Goal: Task Accomplishment & Management: Use online tool/utility

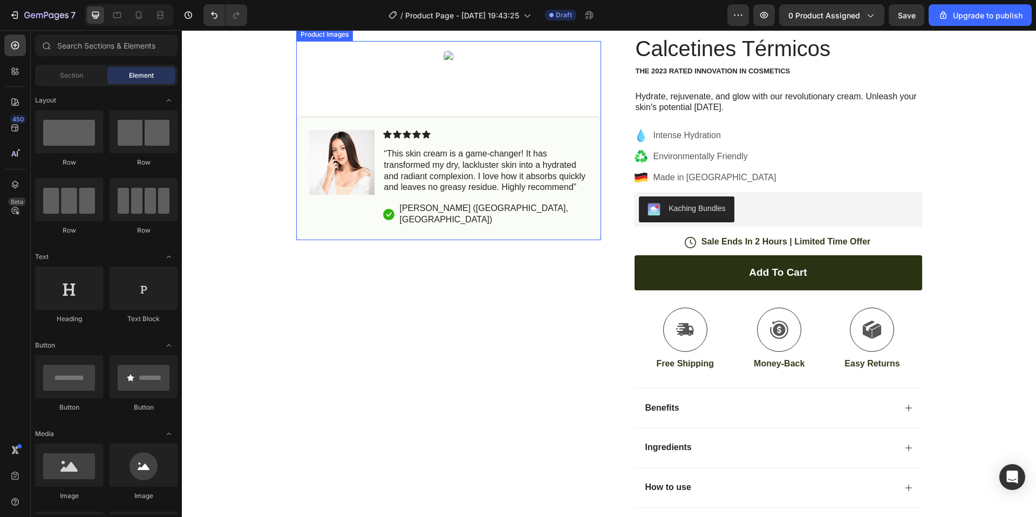
scroll to position [77, 0]
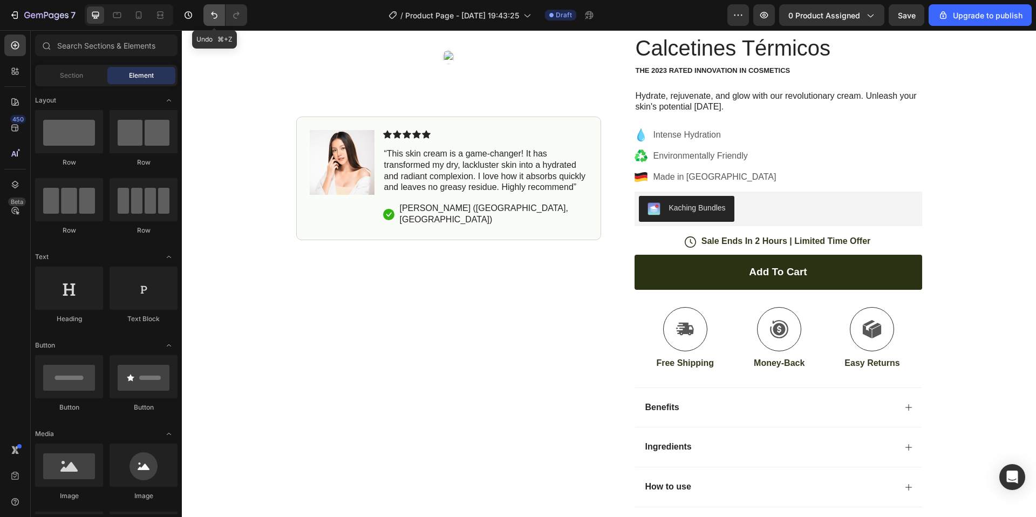
click at [215, 12] on icon "Undo/Redo" at bounding box center [214, 15] width 11 height 11
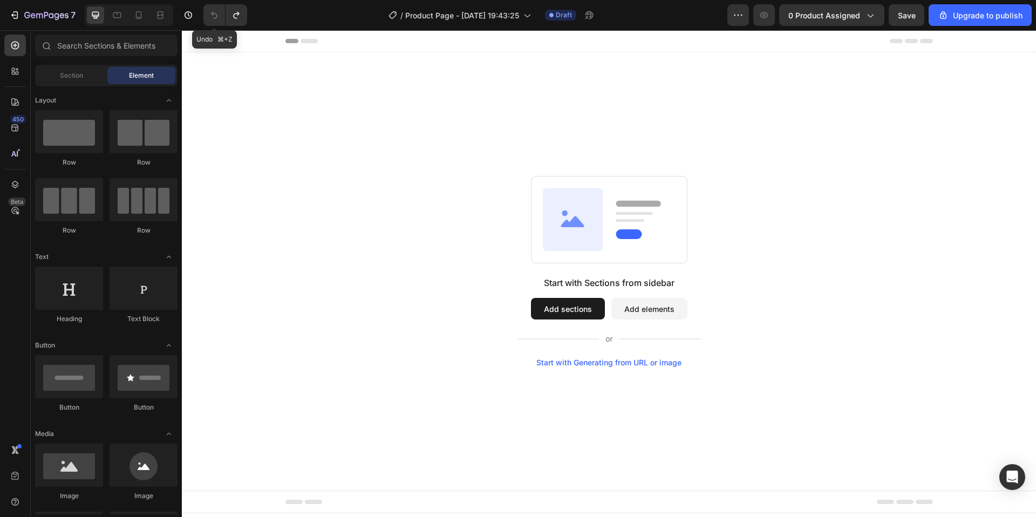
scroll to position [0, 0]
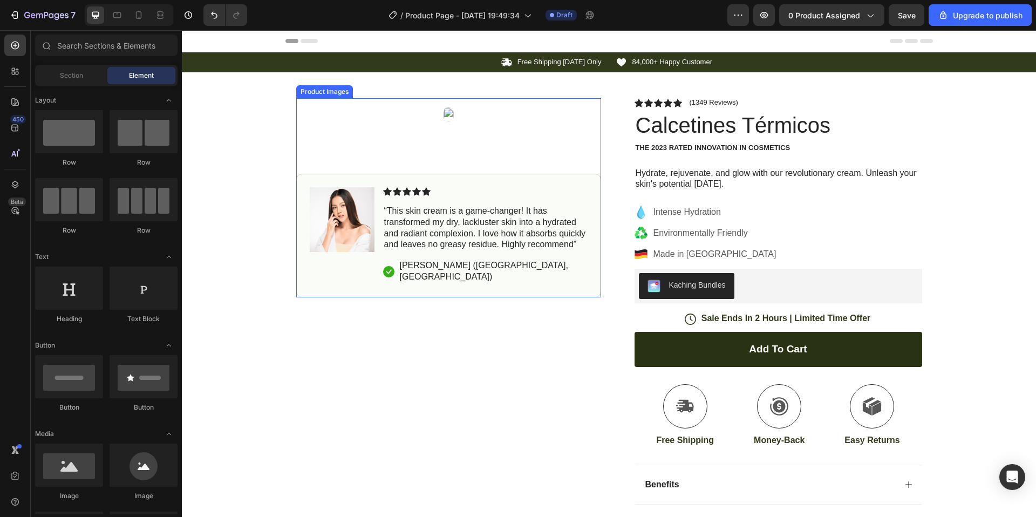
click at [443, 116] on img at bounding box center [448, 114] width 11 height 15
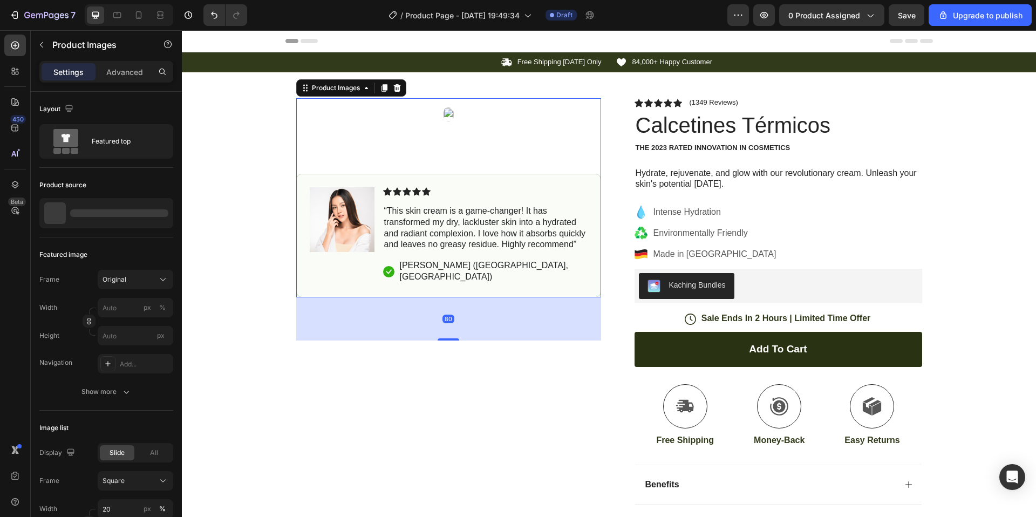
click at [443, 119] on img at bounding box center [448, 114] width 11 height 15
click at [344, 90] on div "Product Images" at bounding box center [336, 88] width 52 height 10
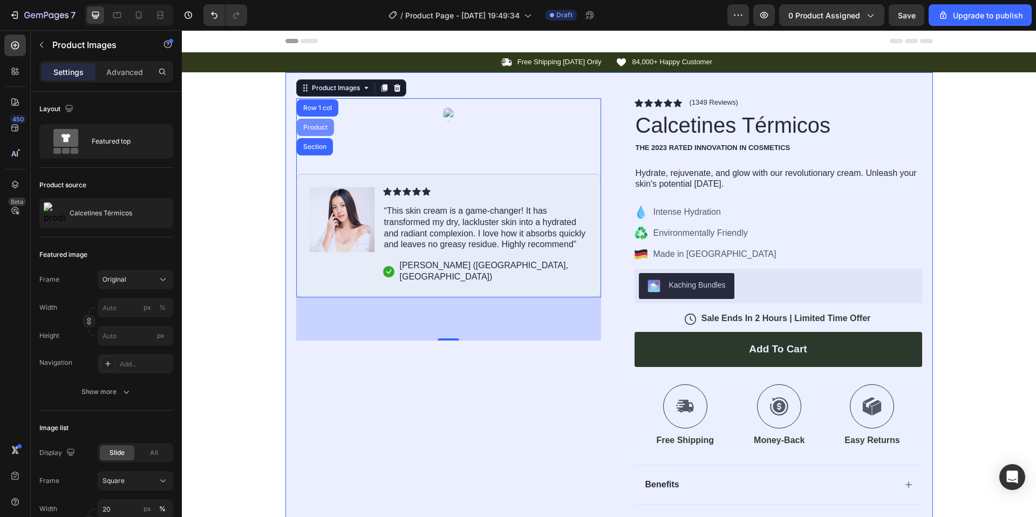
click at [324, 127] on div "Product" at bounding box center [315, 127] width 29 height 6
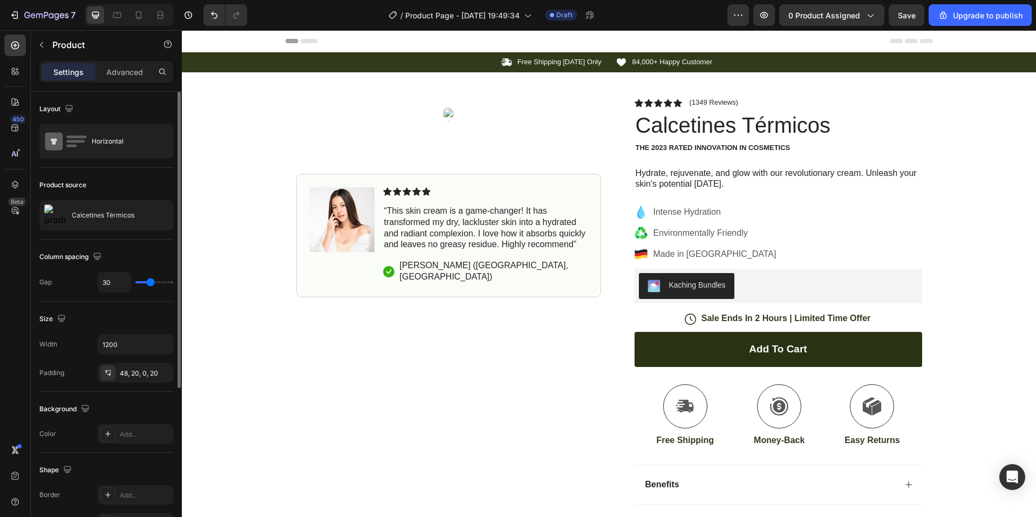
click at [74, 186] on div "Product source" at bounding box center [62, 185] width 47 height 10
click at [161, 216] on icon "button" at bounding box center [162, 215] width 9 height 9
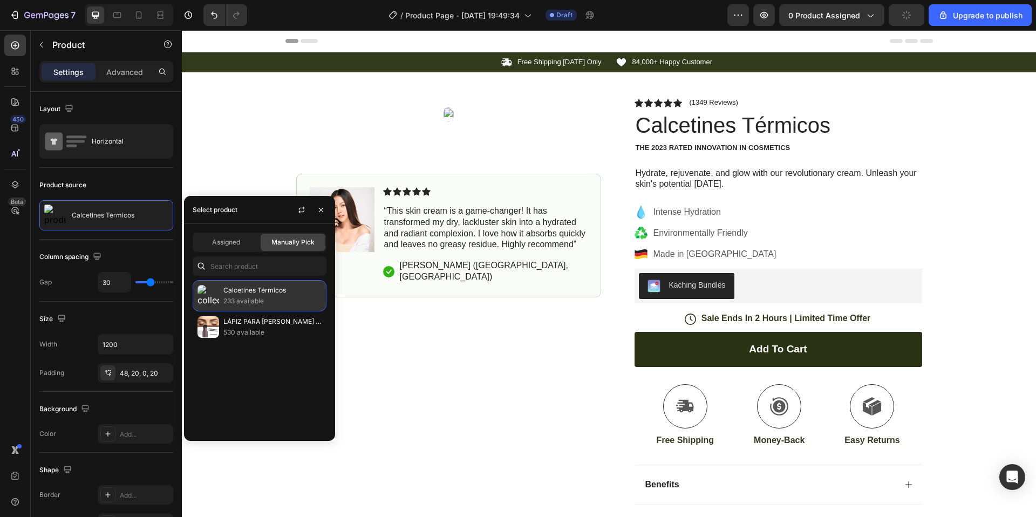
click at [280, 295] on p "Calcetines Térmicos" at bounding box center [272, 290] width 98 height 11
click at [290, 241] on span "Manually Pick" at bounding box center [293, 243] width 43 height 10
click at [293, 300] on p "233 available" at bounding box center [272, 301] width 98 height 11
click at [282, 241] on span "Manually Pick" at bounding box center [293, 243] width 43 height 10
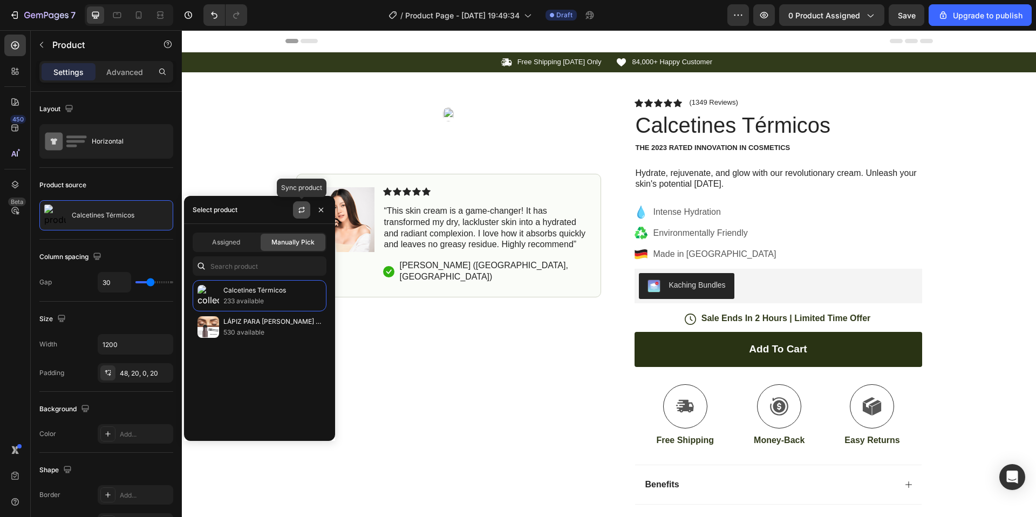
click at [300, 212] on icon "button" at bounding box center [302, 211] width 6 height 3
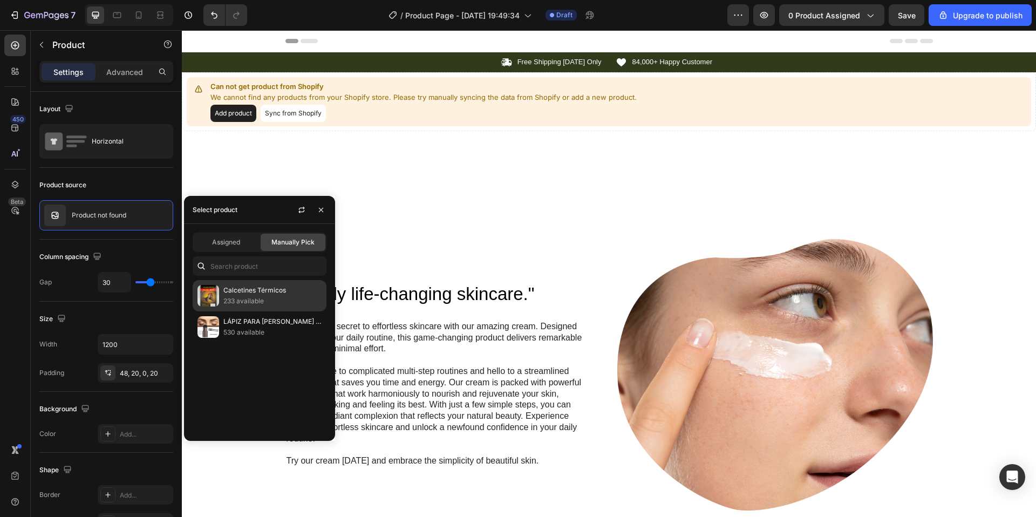
click at [252, 297] on p "233 available" at bounding box center [272, 301] width 98 height 11
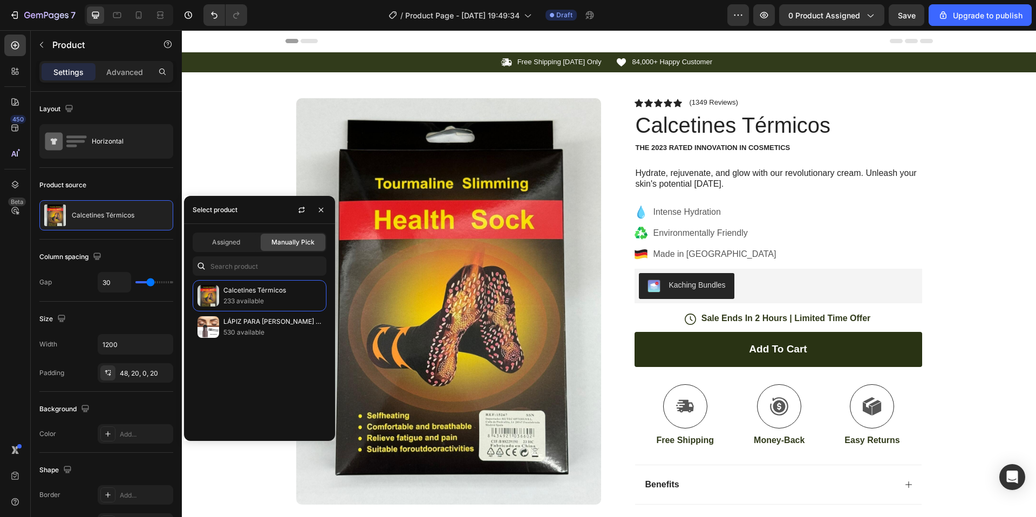
click at [294, 245] on span "Manually Pick" at bounding box center [293, 243] width 43 height 10
click at [321, 209] on icon "button" at bounding box center [321, 209] width 4 height 4
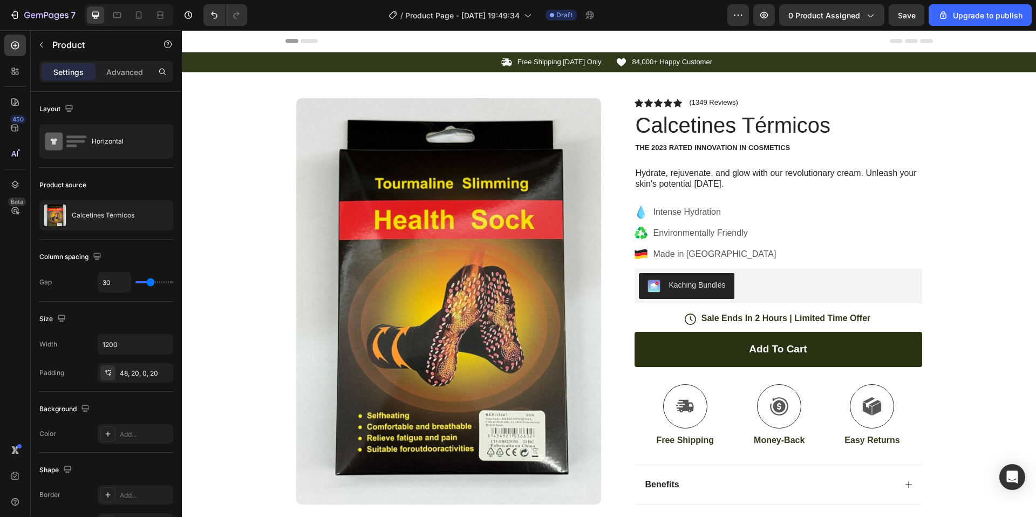
click at [63, 74] on p "Settings" at bounding box center [68, 71] width 30 height 11
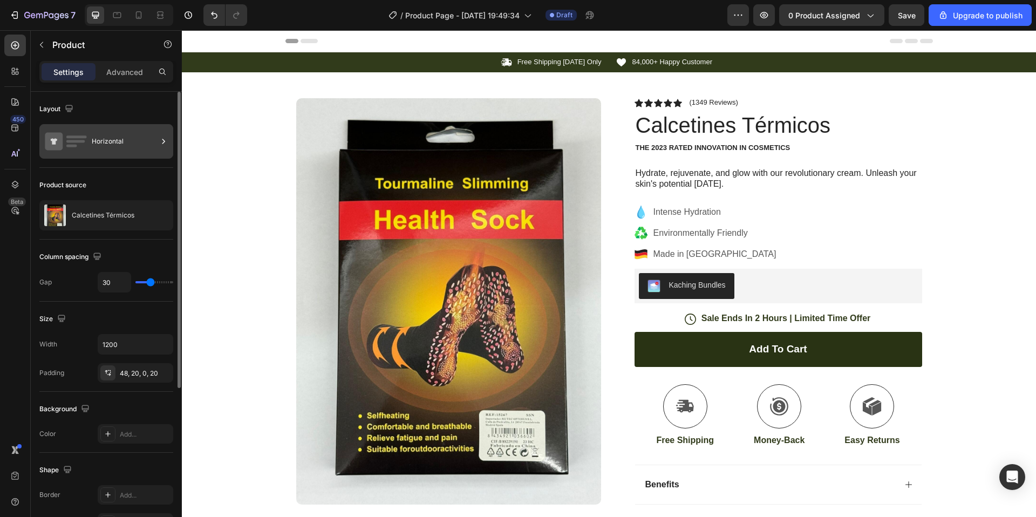
click at [161, 141] on icon at bounding box center [163, 141] width 11 height 11
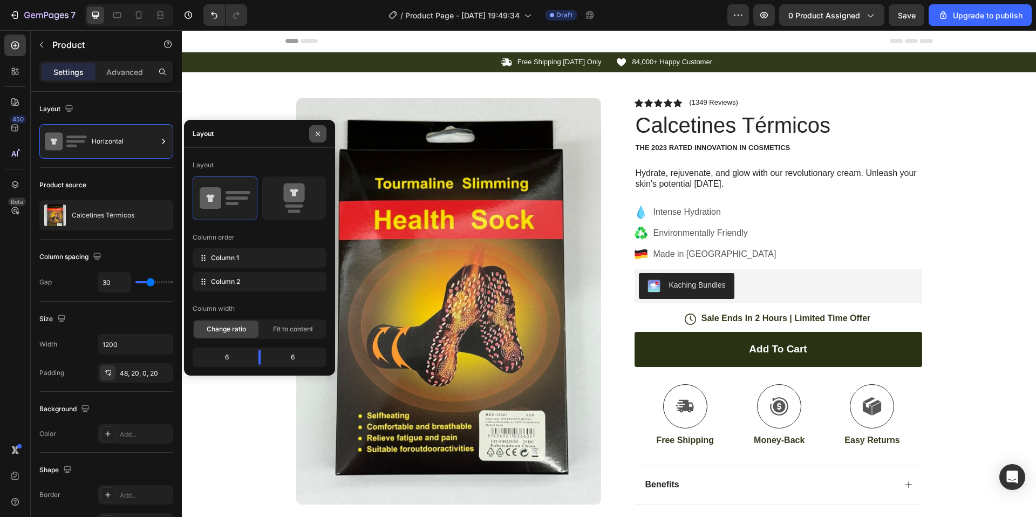
click at [317, 133] on icon "button" at bounding box center [318, 133] width 4 height 4
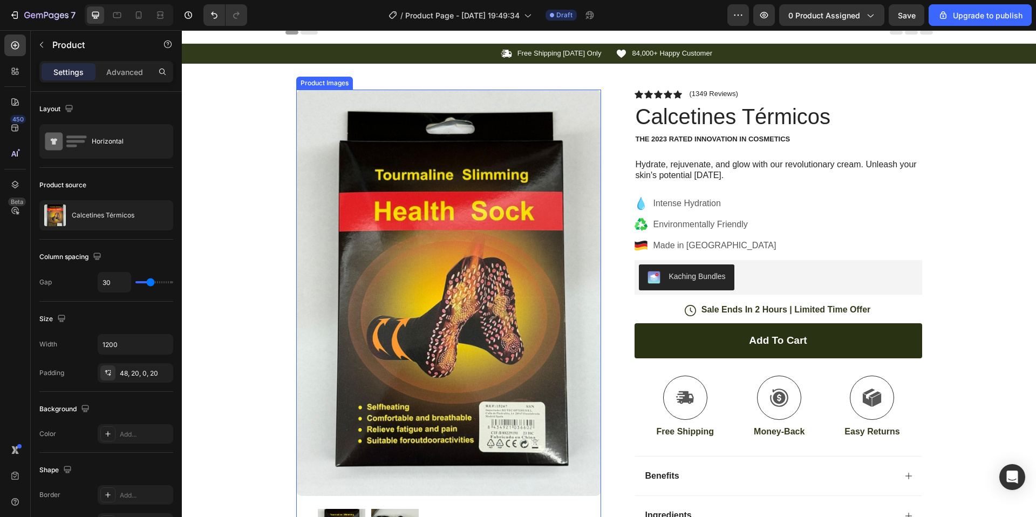
scroll to position [14, 0]
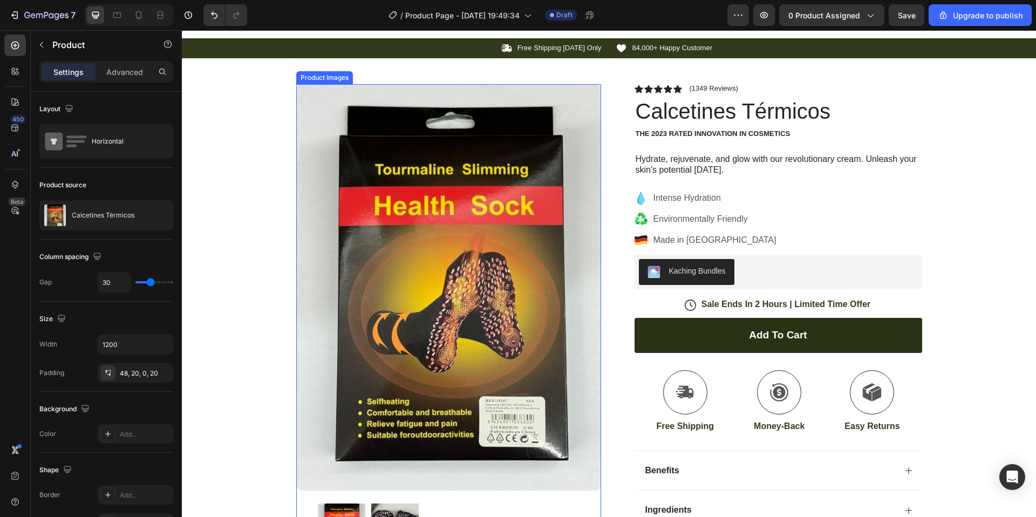
click at [390, 109] on img at bounding box center [448, 287] width 305 height 406
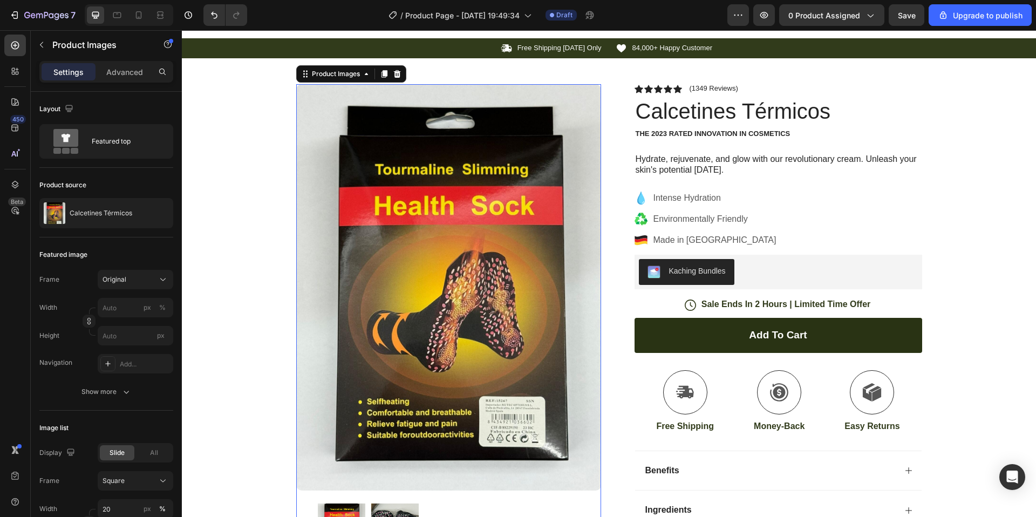
click at [390, 95] on img at bounding box center [448, 287] width 305 height 406
click at [439, 132] on img at bounding box center [448, 287] width 305 height 406
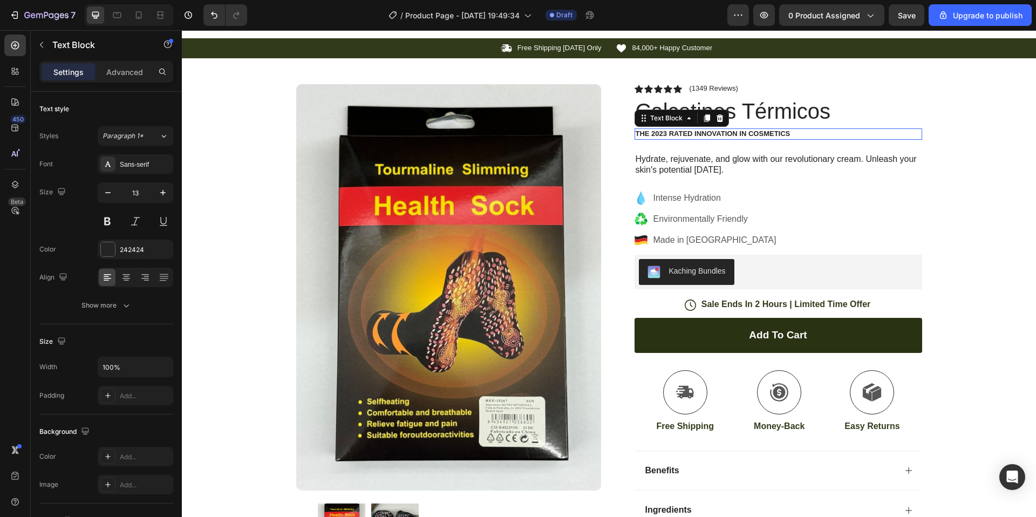
click at [675, 133] on p "The 2023 Rated Innovation in Cosmetics" at bounding box center [779, 134] width 286 height 9
click at [801, 130] on p "The 2023 Rated Innovation in Cosmetics" at bounding box center [779, 134] width 286 height 9
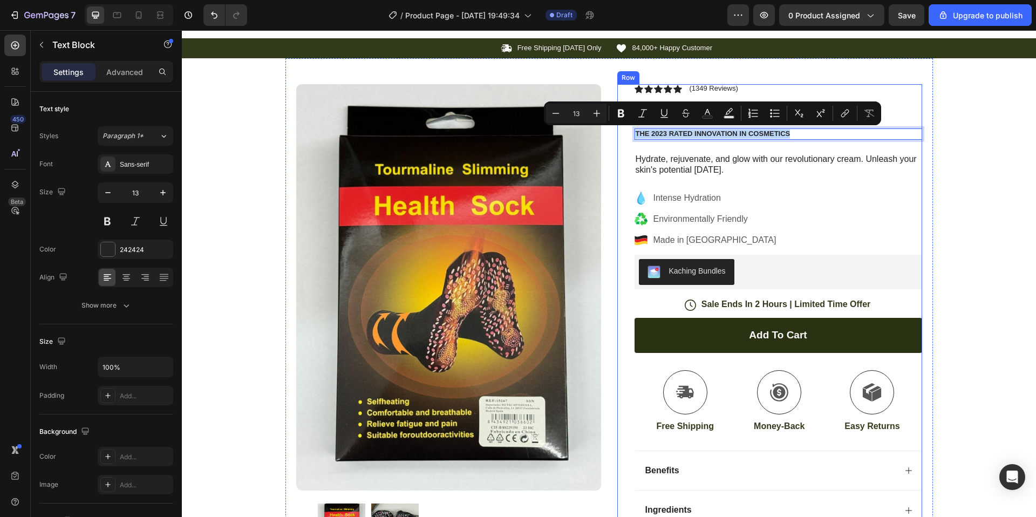
drag, startPoint x: 797, startPoint y: 131, endPoint x: 619, endPoint y: 131, distance: 178.1
click at [619, 131] on div "Icon Icon Icon Icon Icon Icon List (1349 Reviews) Text Block Row Calcetines Tér…" at bounding box center [770, 336] width 305 height 504
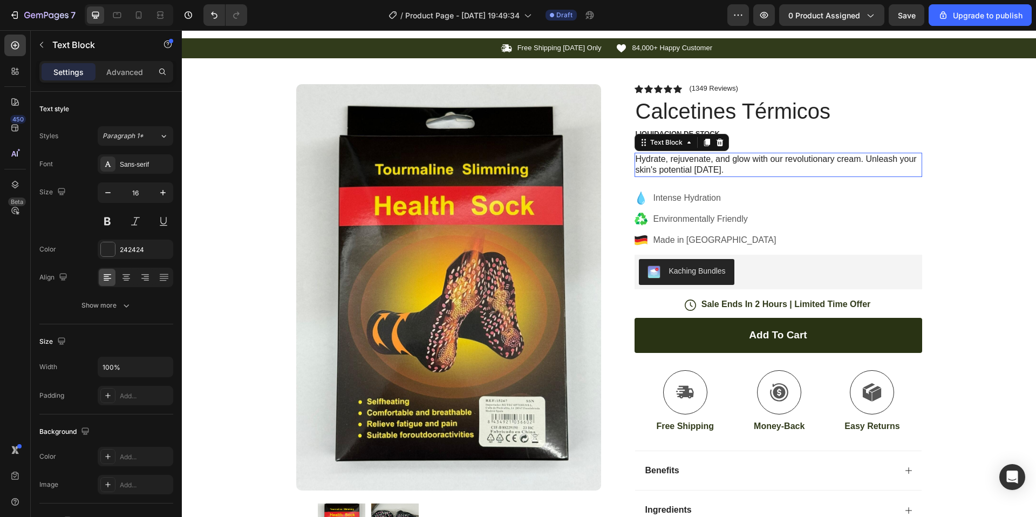
click at [698, 167] on p "Hydrate, rejuvenate, and glow with our revolutionary cream. Unleash your skin's…" at bounding box center [779, 165] width 286 height 23
click at [721, 169] on p "Hydrate, rejuvenate, and glow with our revolutionary cream. Unleash your skin's…" at bounding box center [779, 165] width 286 height 23
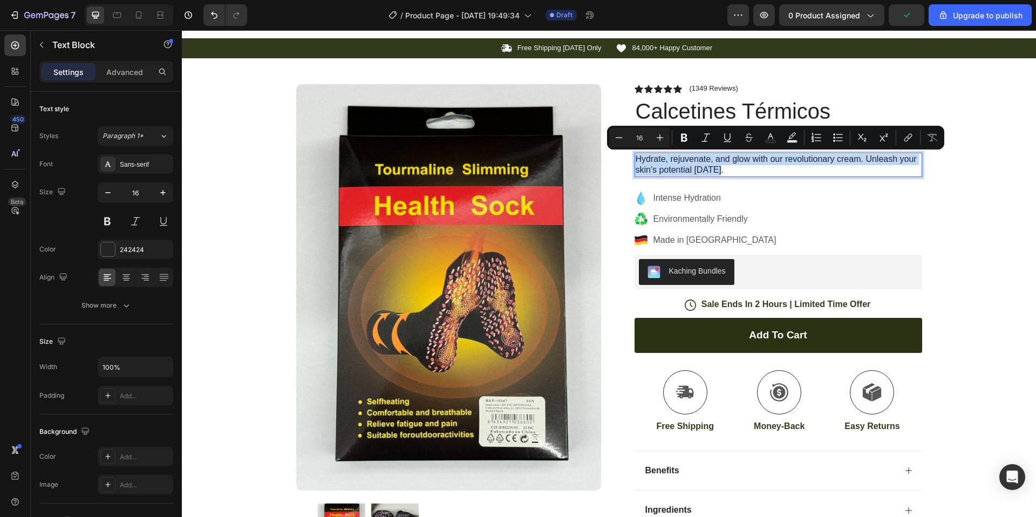
drag, startPoint x: 721, startPoint y: 169, endPoint x: 636, endPoint y: 153, distance: 86.8
click at [636, 153] on div "Hydrate, rejuvenate, and glow with our revolutionary cream. Unleash your skin's…" at bounding box center [779, 165] width 288 height 25
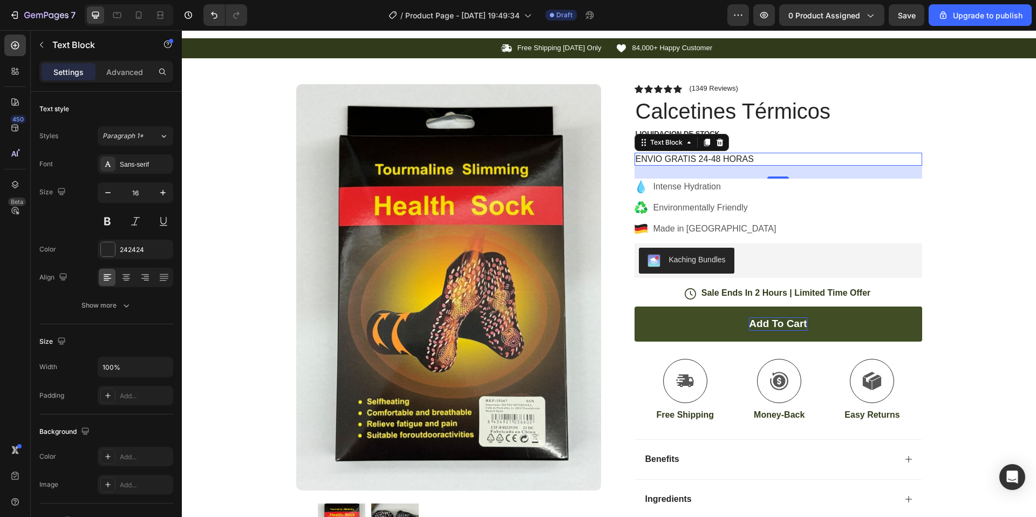
click at [776, 323] on div "Add to cart" at bounding box center [778, 323] width 58 height 13
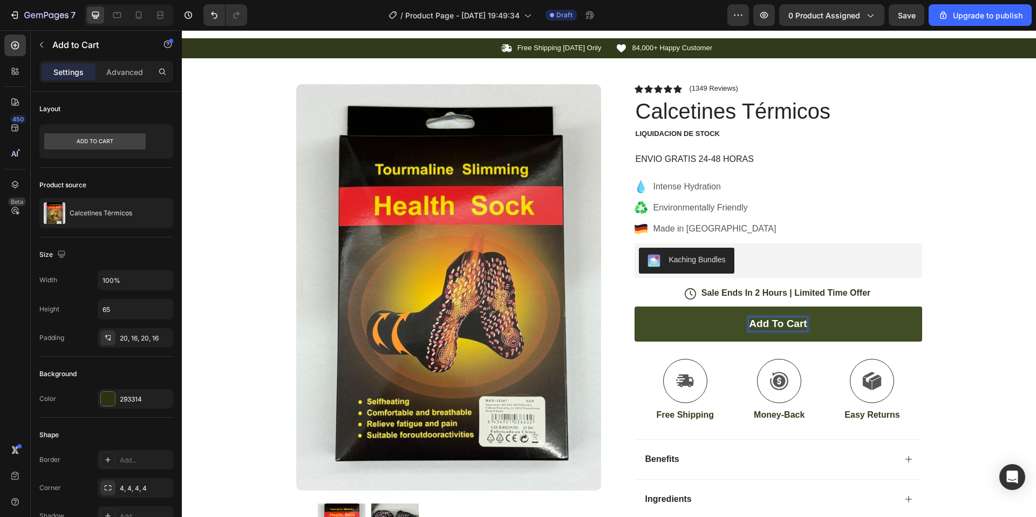
click at [805, 324] on p "Add to cart" at bounding box center [778, 323] width 58 height 13
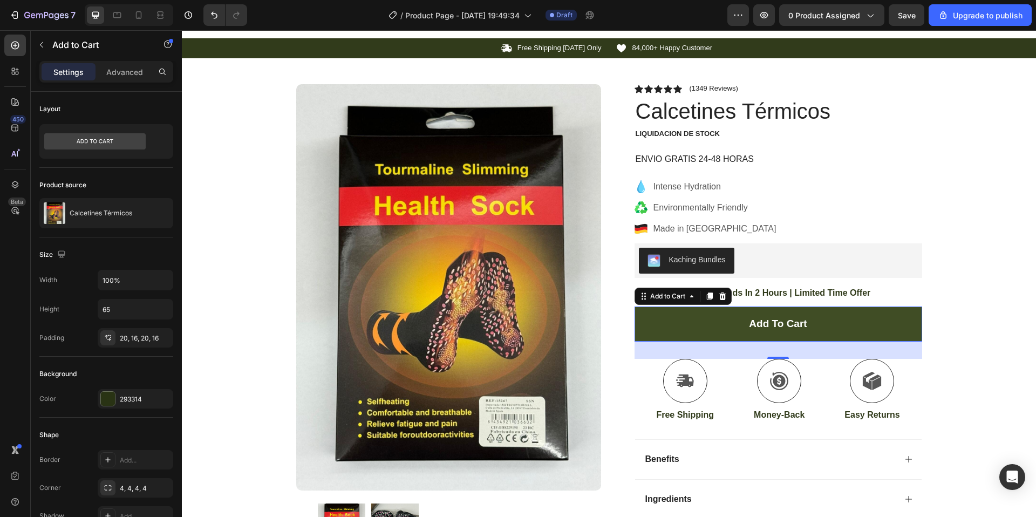
drag, startPoint x: 808, startPoint y: 325, endPoint x: 744, endPoint y: 323, distance: 63.7
click at [744, 323] on button "Add to cart" at bounding box center [779, 324] width 288 height 35
click at [754, 322] on p "Add to cart" at bounding box center [778, 323] width 58 height 13
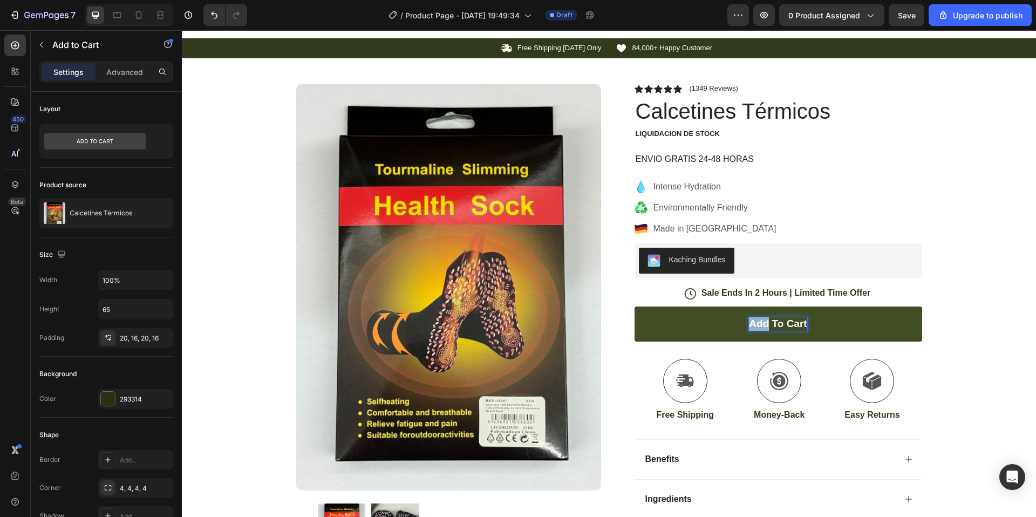
click at [754, 322] on p "Add to cart" at bounding box center [778, 323] width 58 height 13
click at [635, 307] on button "PAGAR to cart" at bounding box center [779, 324] width 288 height 35
click at [635, 307] on button "PAGAR CON to cart" at bounding box center [779, 324] width 288 height 35
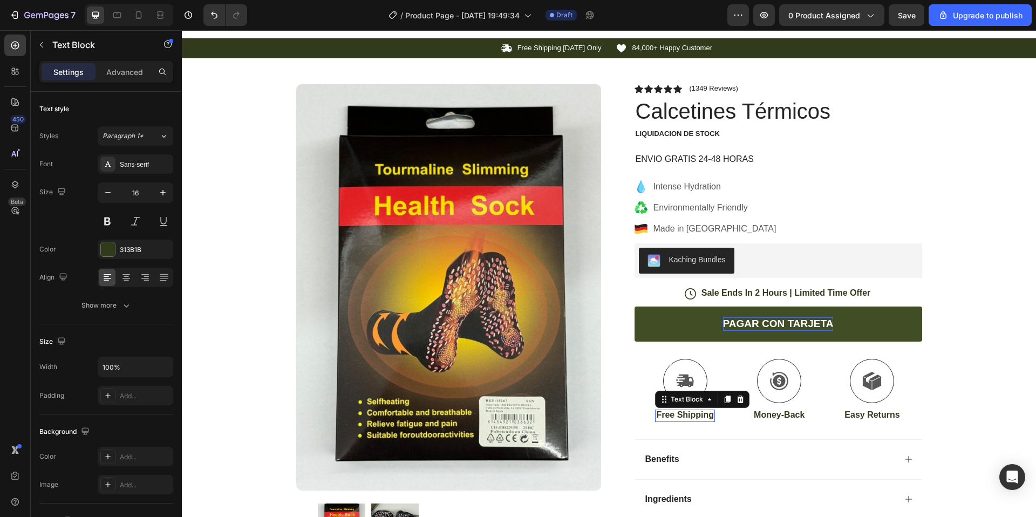
click at [692, 414] on p "Free Shipping" at bounding box center [685, 415] width 58 height 11
click at [703, 417] on p "Free Shipping" at bounding box center [685, 415] width 58 height 11
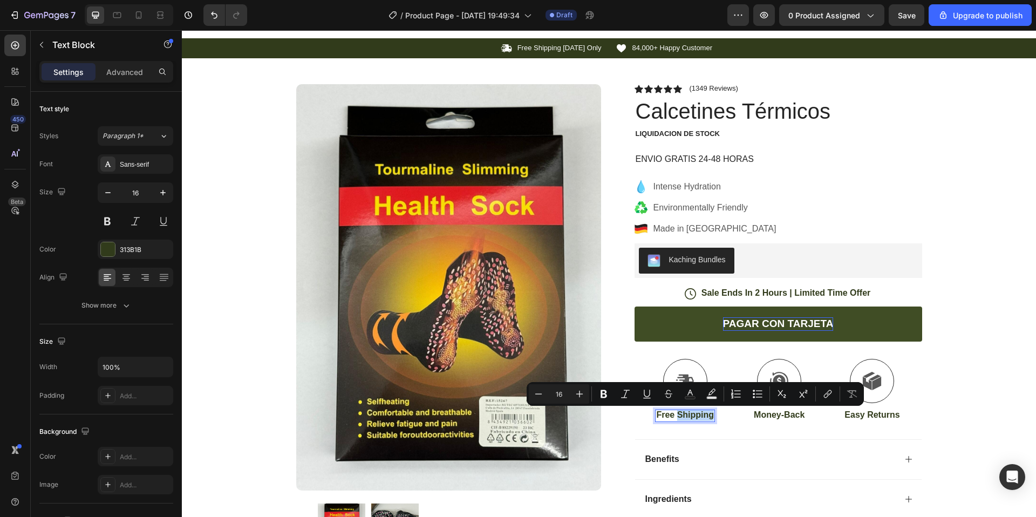
click at [713, 416] on p "Free Shipping" at bounding box center [685, 415] width 58 height 11
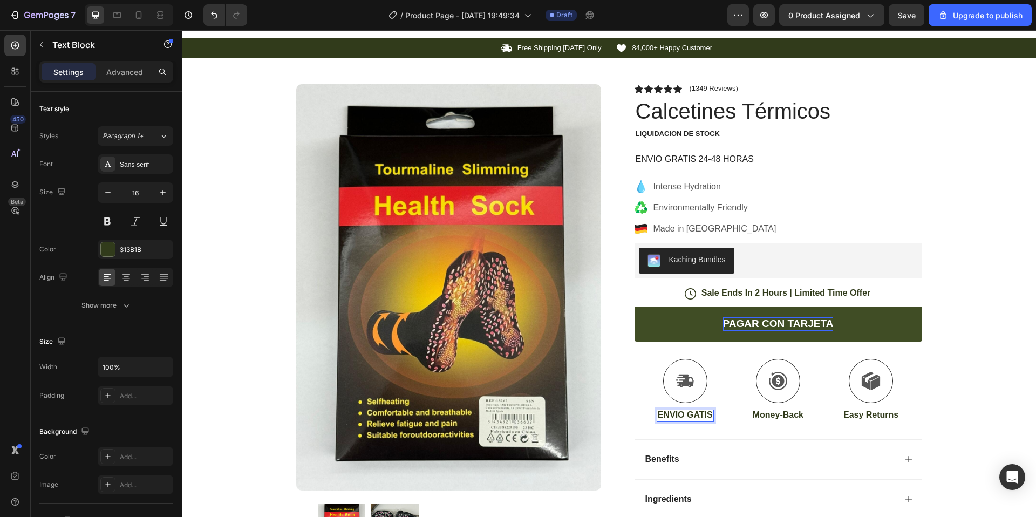
click at [693, 413] on p "ENVIO GATIS" at bounding box center [685, 415] width 55 height 11
click at [783, 392] on div at bounding box center [781, 381] width 44 height 44
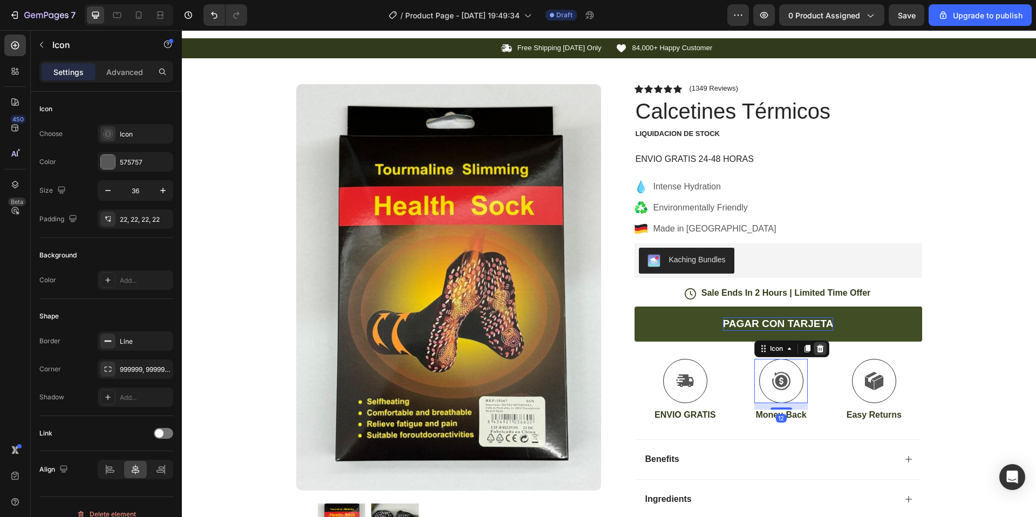
click at [822, 348] on icon at bounding box center [820, 349] width 7 height 8
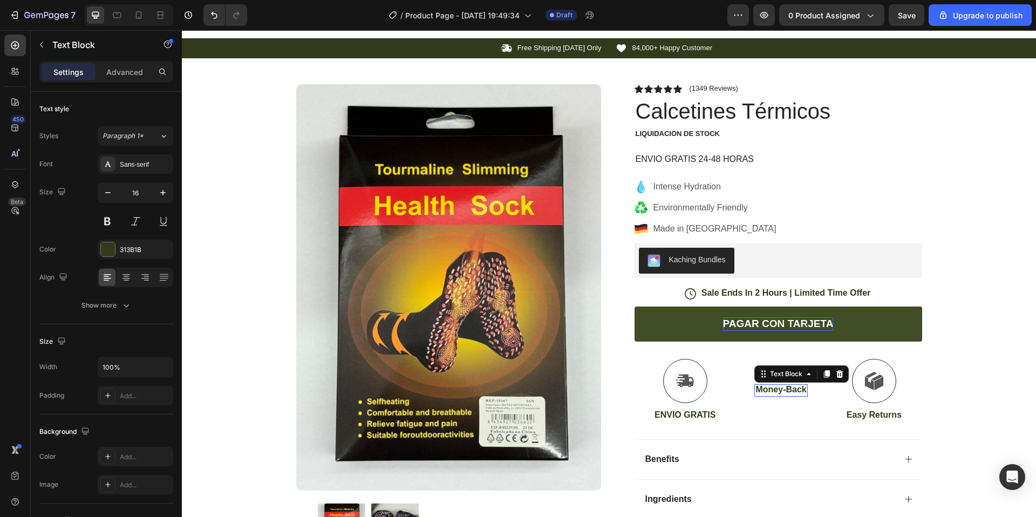
click at [787, 390] on p "Money-Back" at bounding box center [781, 389] width 51 height 11
click at [840, 374] on icon at bounding box center [840, 374] width 9 height 9
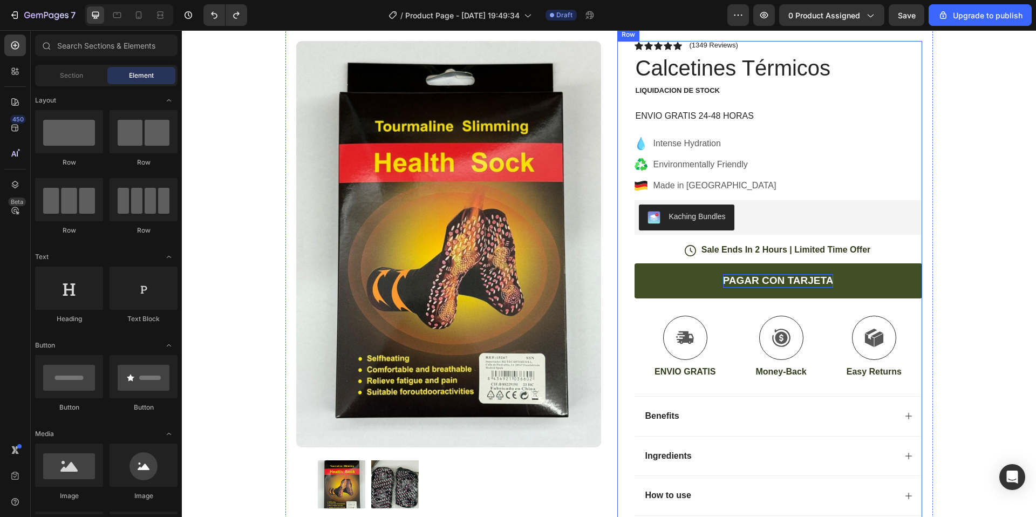
scroll to position [59, 0]
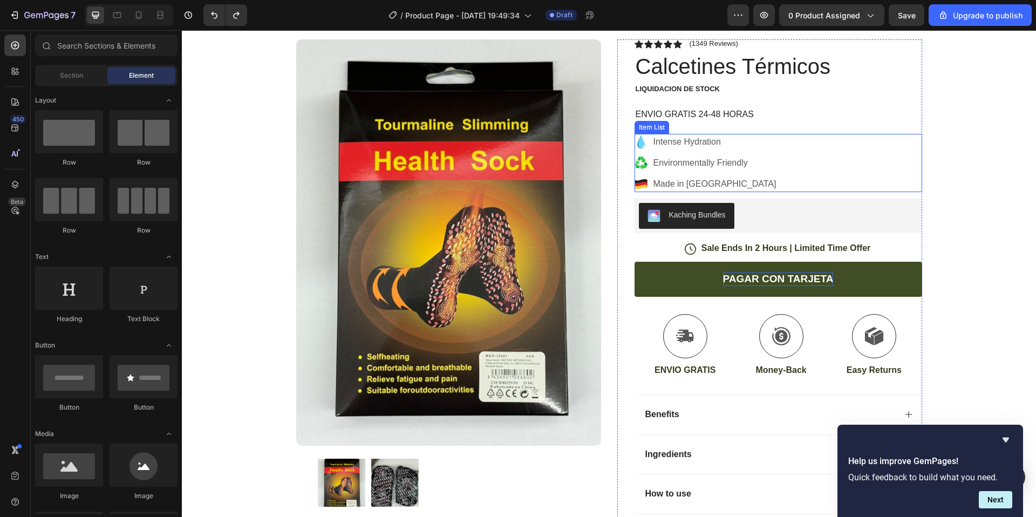
click at [677, 178] on p "Made in [GEOGRAPHIC_DATA]" at bounding box center [715, 184] width 123 height 13
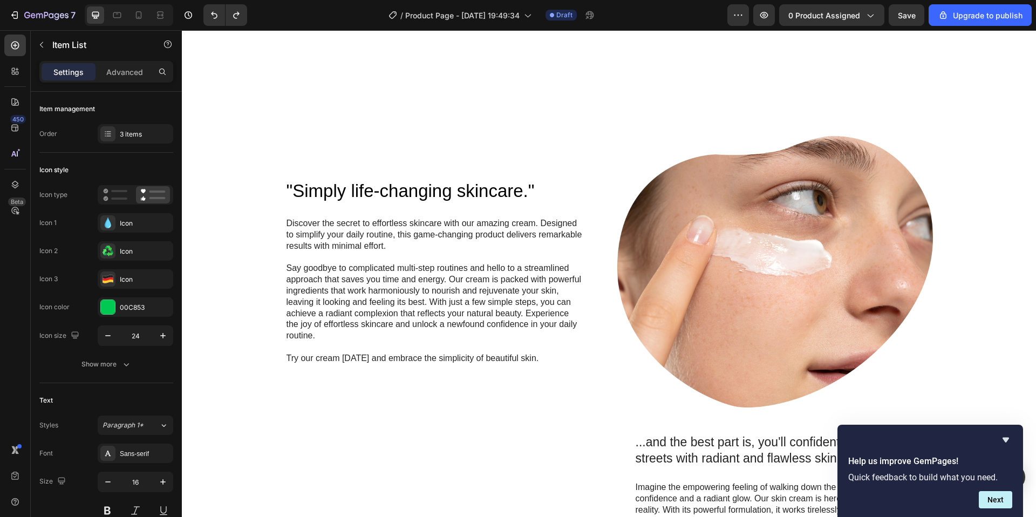
scroll to position [708, 0]
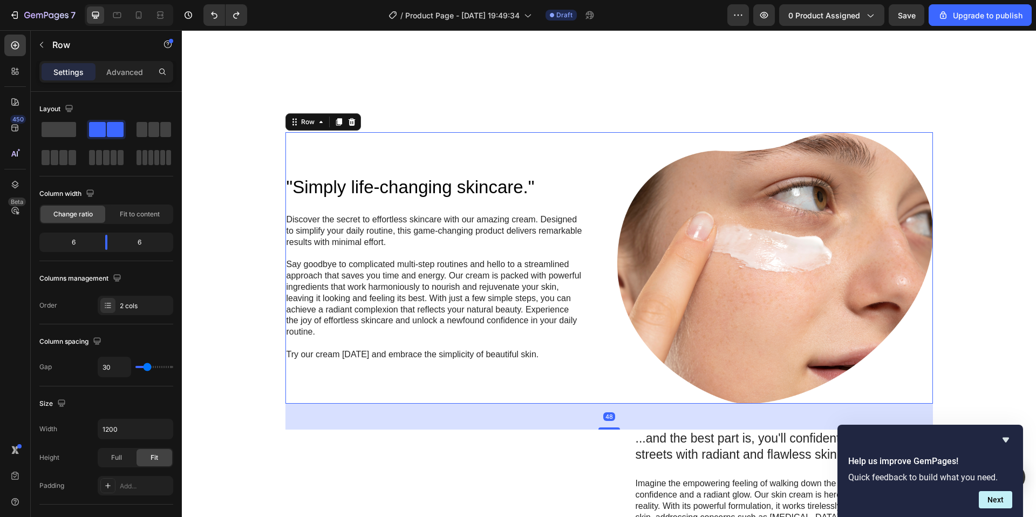
click at [743, 202] on div "Image" at bounding box center [776, 268] width 316 height 272
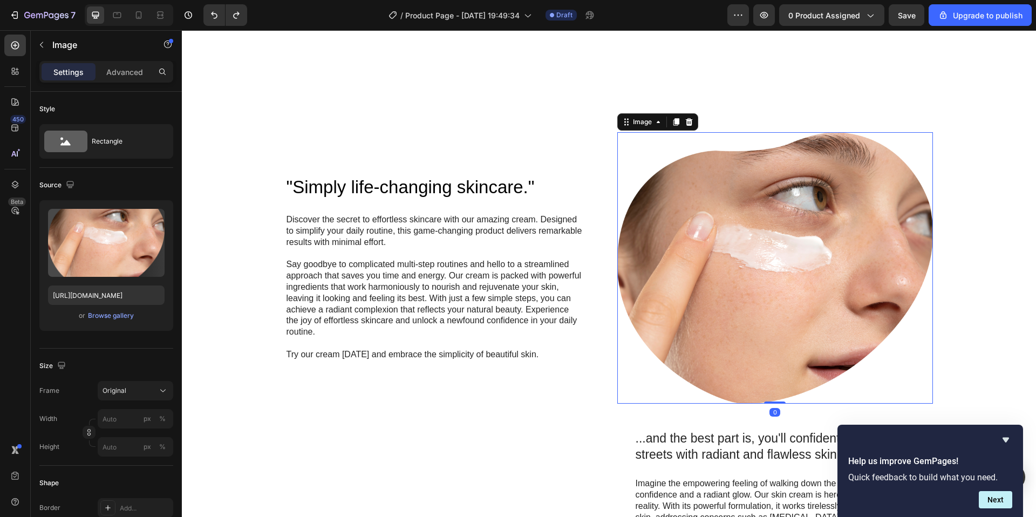
click at [622, 215] on img at bounding box center [776, 268] width 316 height 272
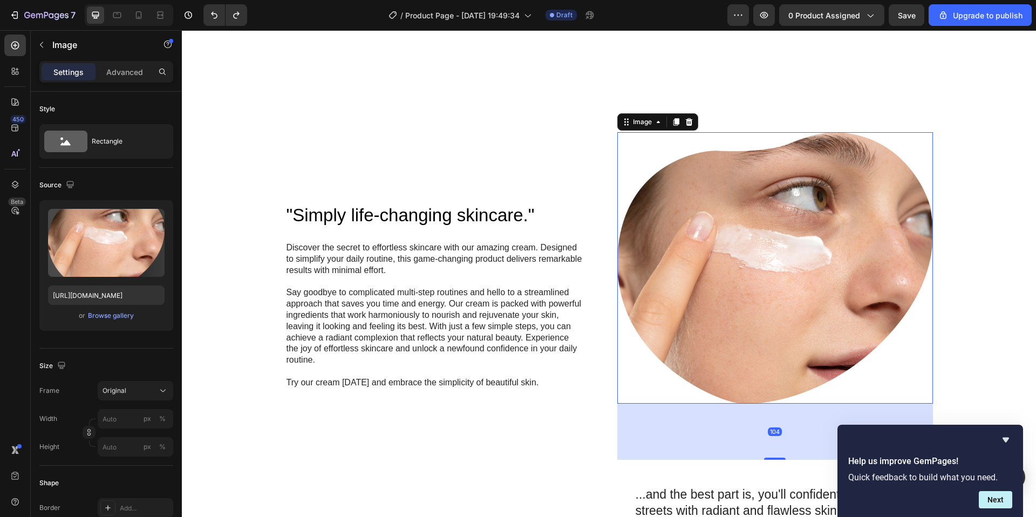
drag, startPoint x: 775, startPoint y: 218, endPoint x: 774, endPoint y: 274, distance: 56.1
click at [774, 274] on div "Image 104" at bounding box center [776, 296] width 316 height 328
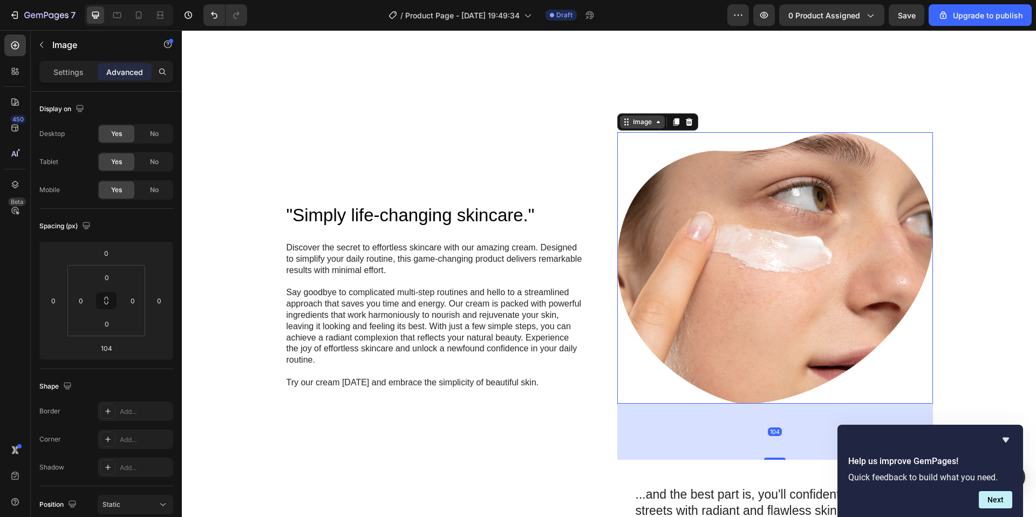
click at [659, 128] on div "Image" at bounding box center [642, 122] width 45 height 13
click at [776, 404] on div "104" at bounding box center [776, 432] width 316 height 56
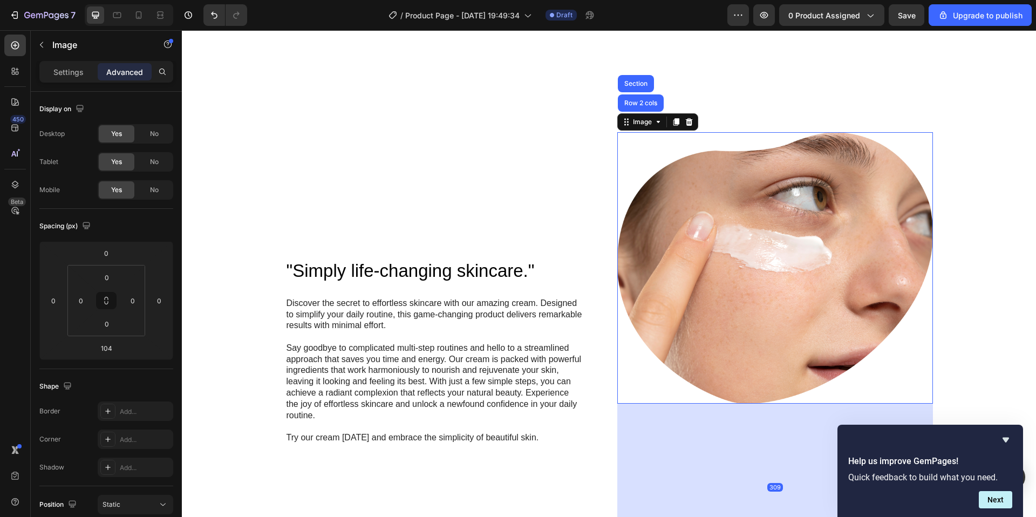
drag, startPoint x: 774, startPoint y: 245, endPoint x: 777, endPoint y: 356, distance: 110.7
click at [777, 356] on div ""Simply life-changing skincare." Heading Discover the secret to effortless skin…" at bounding box center [609, 462] width 833 height 660
type input "309"
click at [621, 132] on img at bounding box center [776, 268] width 316 height 272
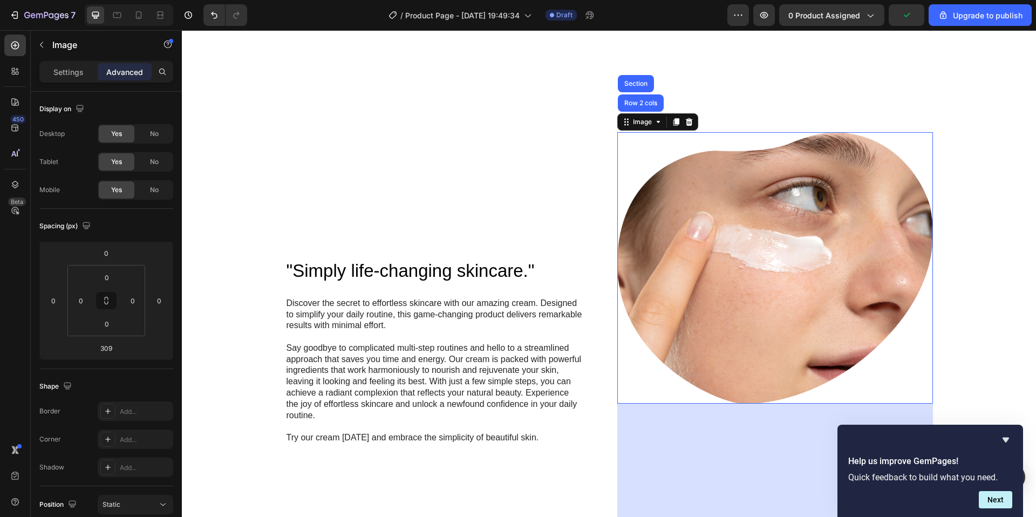
click at [621, 132] on img at bounding box center [776, 268] width 316 height 272
click at [658, 120] on icon at bounding box center [658, 122] width 9 height 9
click at [628, 121] on div "Image" at bounding box center [642, 122] width 45 height 13
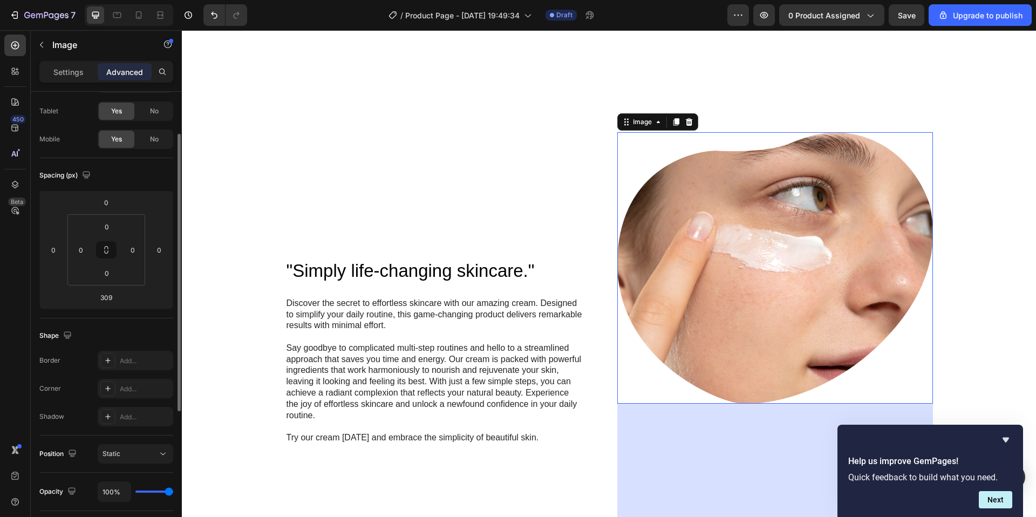
scroll to position [58, 0]
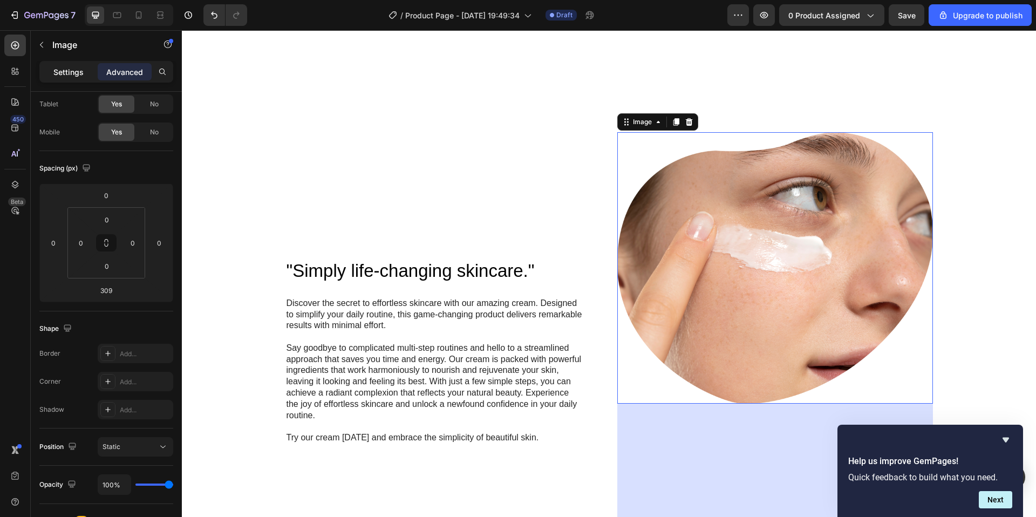
click at [73, 71] on p "Settings" at bounding box center [68, 71] width 30 height 11
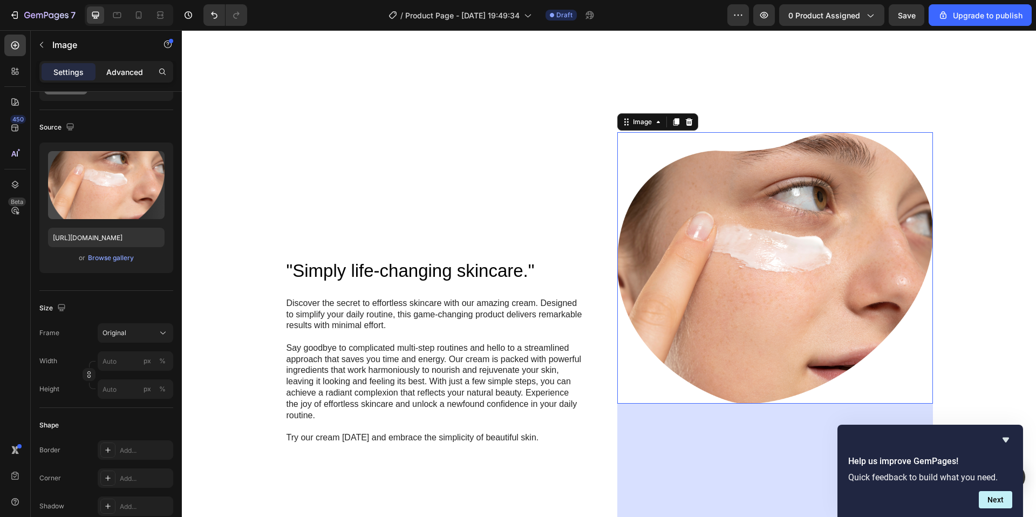
click at [132, 70] on p "Advanced" at bounding box center [124, 71] width 37 height 11
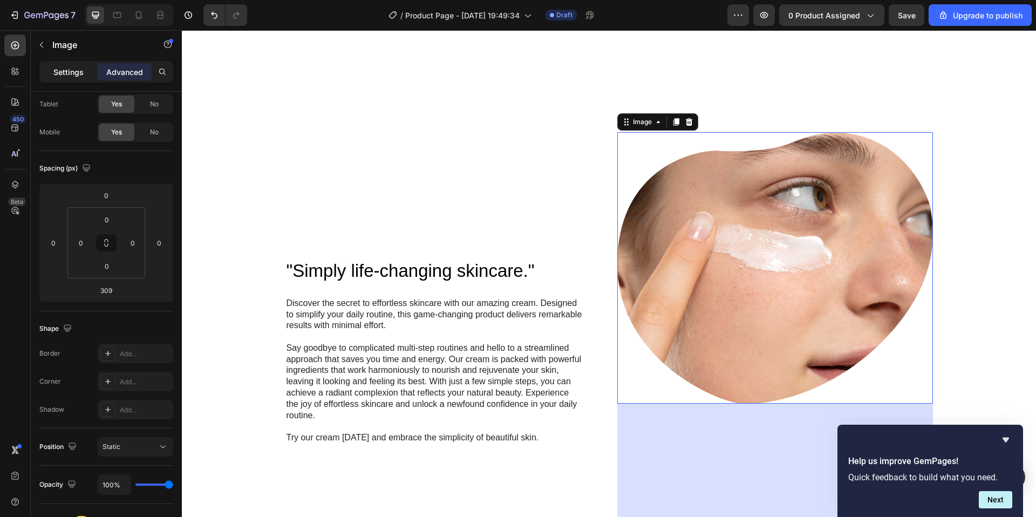
click at [63, 73] on p "Settings" at bounding box center [68, 71] width 30 height 11
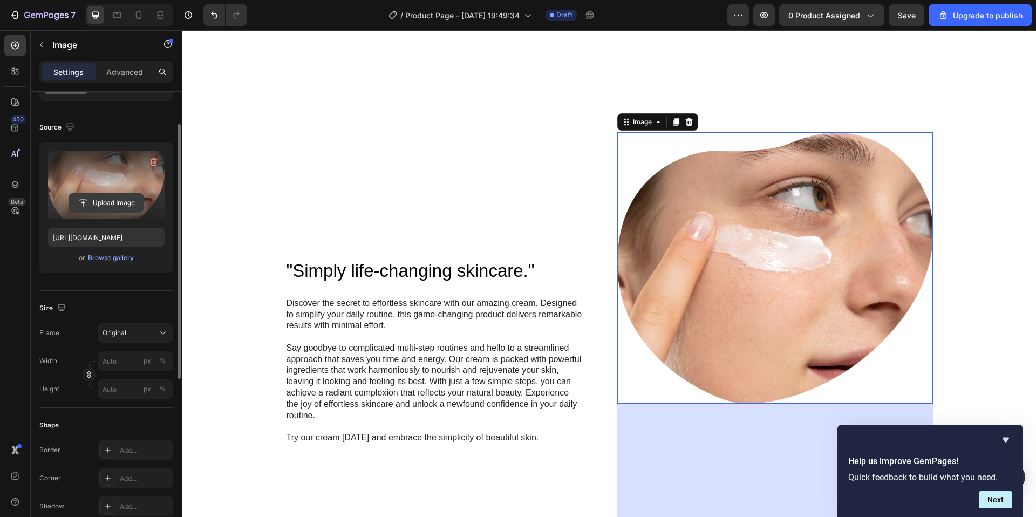
click at [98, 202] on input "file" at bounding box center [106, 203] width 74 height 18
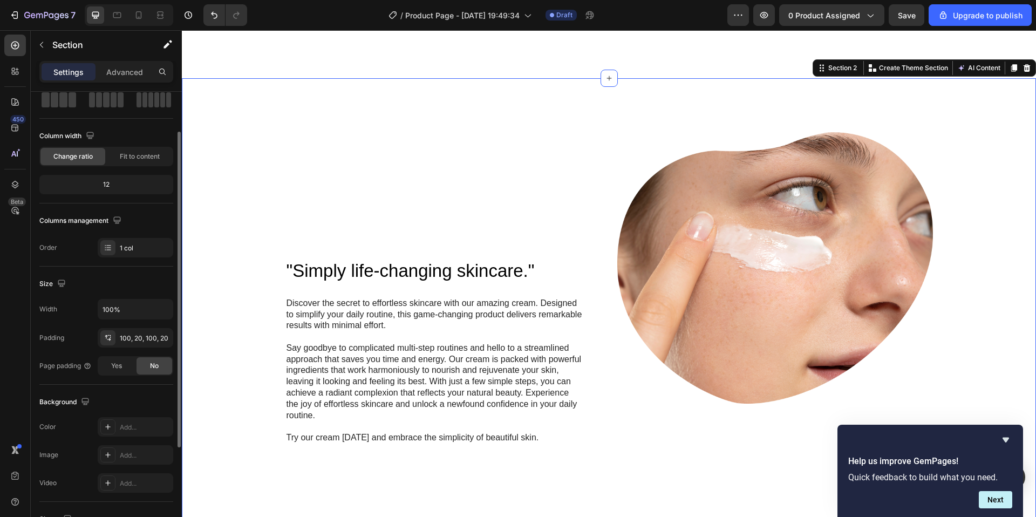
click at [982, 384] on div ""Simply life-changing skincare." Heading Discover the secret to effortless skin…" at bounding box center [609, 462] width 833 height 660
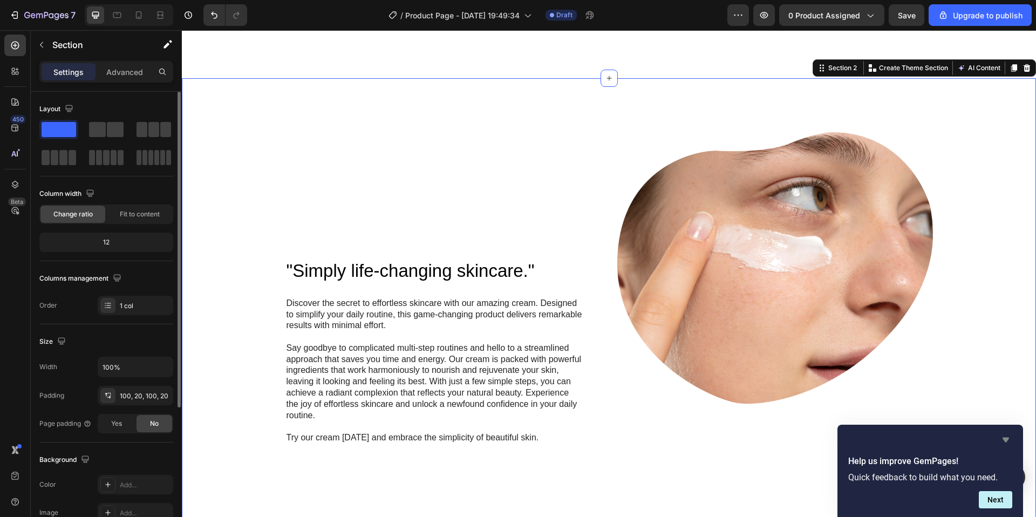
click at [1005, 440] on icon "Hide survey" at bounding box center [1006, 440] width 6 height 5
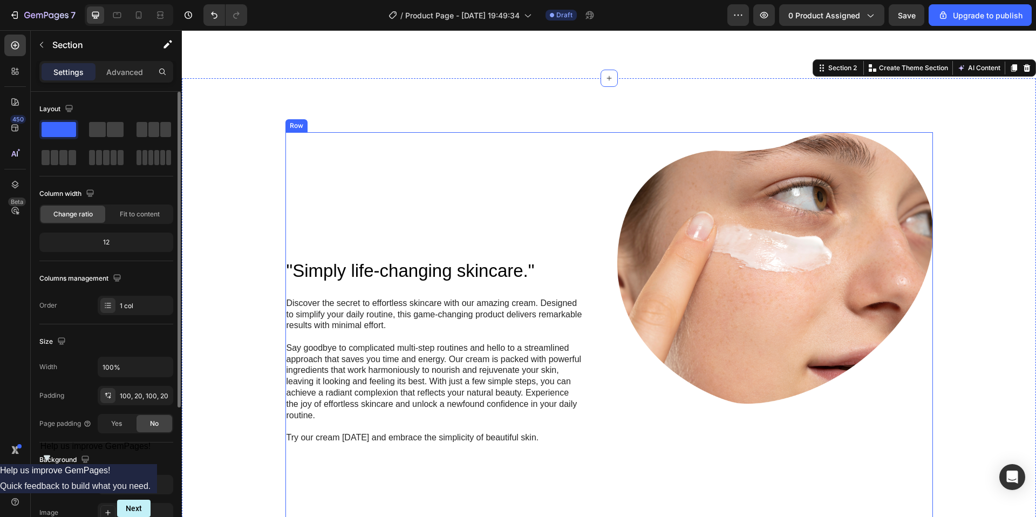
click at [751, 187] on div "Image" at bounding box center [776, 351] width 316 height 438
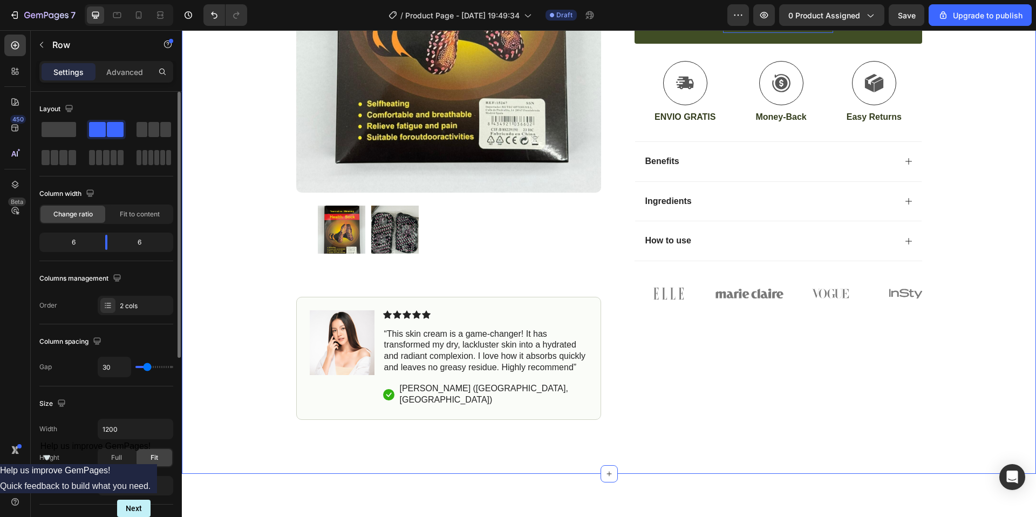
scroll to position [354, 0]
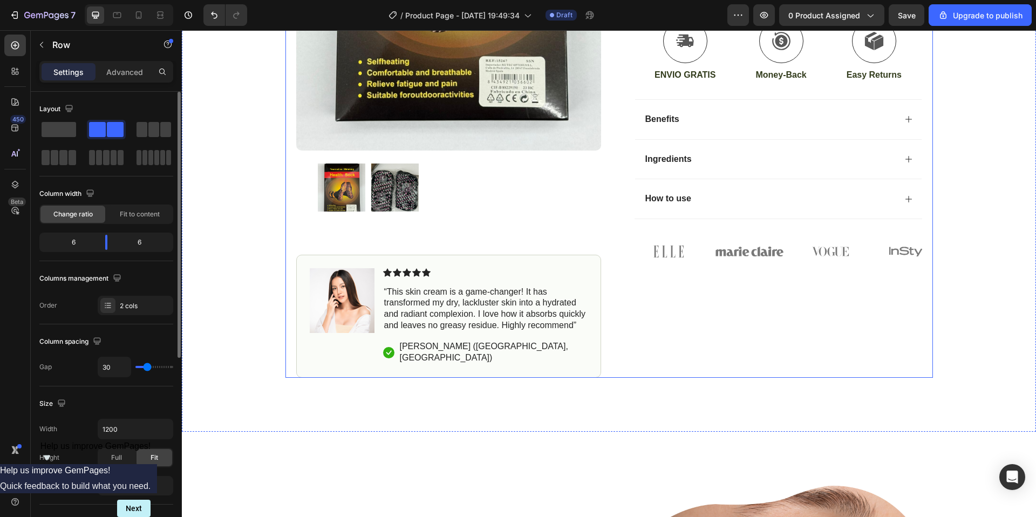
click at [713, 259] on div "Icon Icon Icon Icon Icon Icon List (1349 Reviews) Text Block Row Calcetines Tér…" at bounding box center [770, 61] width 305 height 634
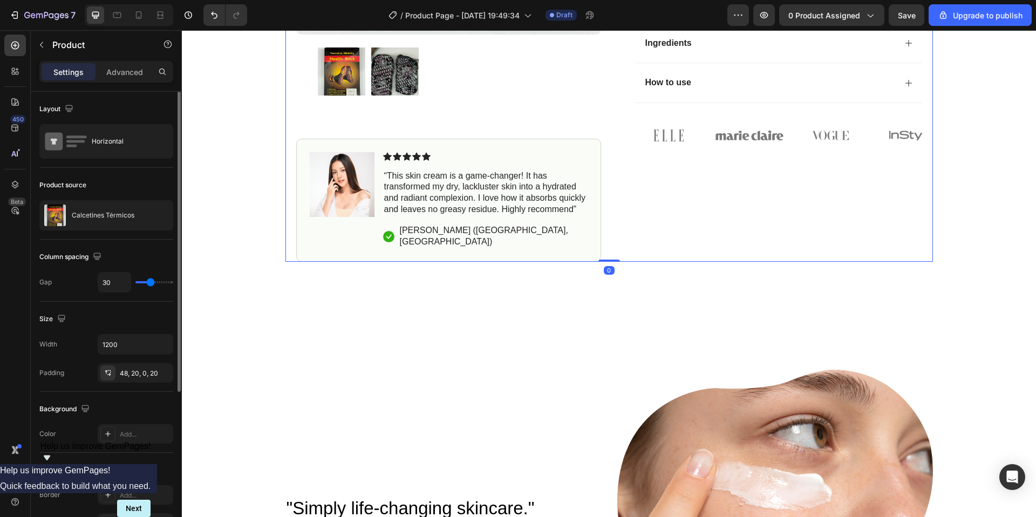
scroll to position [481, 0]
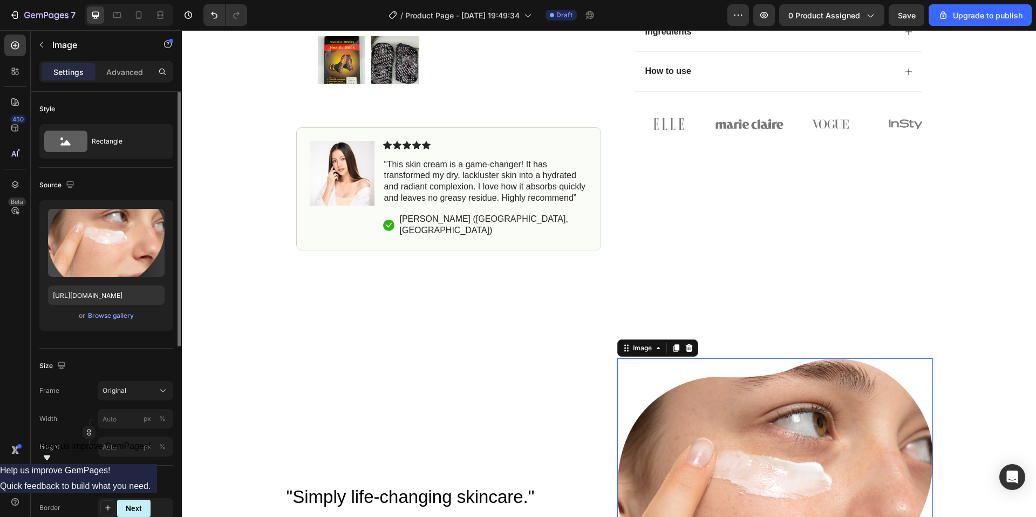
click at [618, 358] on img at bounding box center [776, 494] width 316 height 272
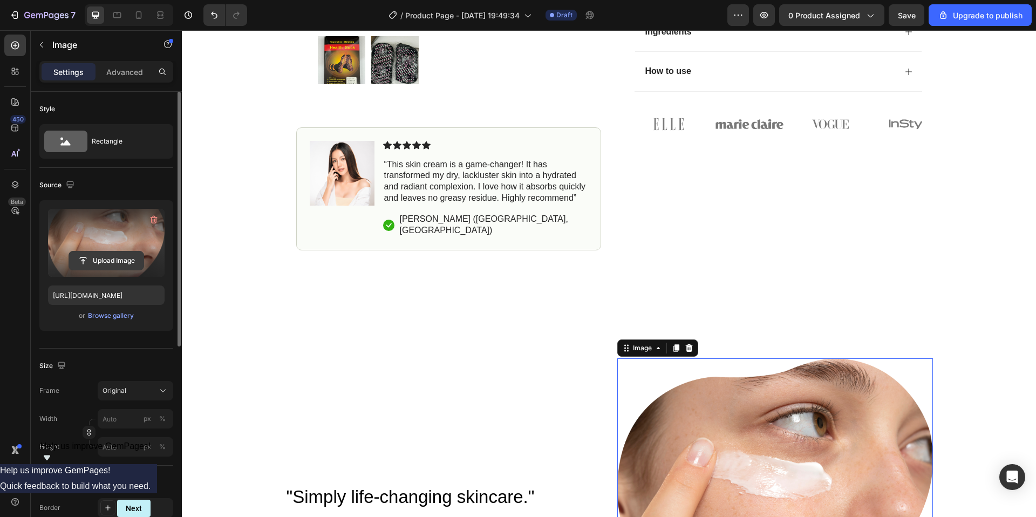
click at [108, 261] on input "file" at bounding box center [106, 261] width 74 height 18
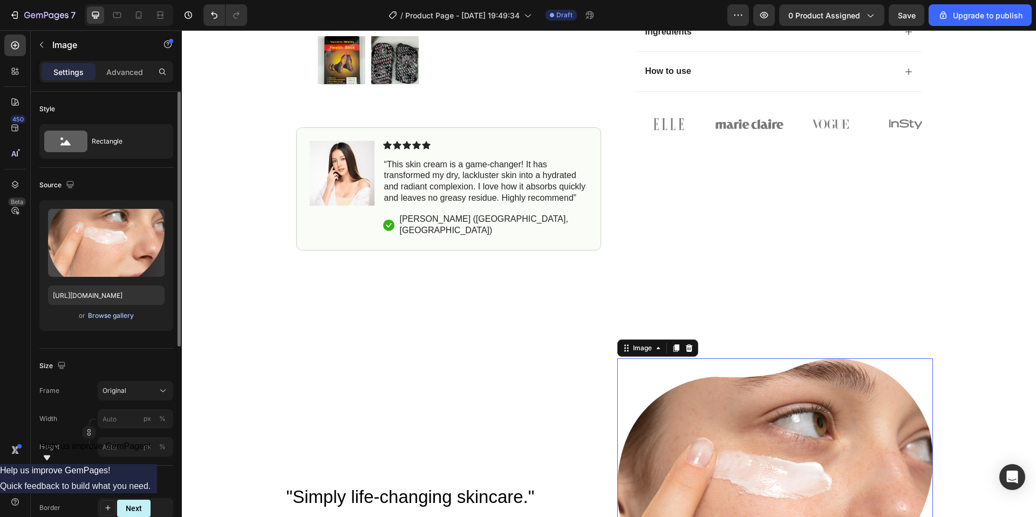
click at [101, 317] on div "Browse gallery" at bounding box center [111, 316] width 46 height 10
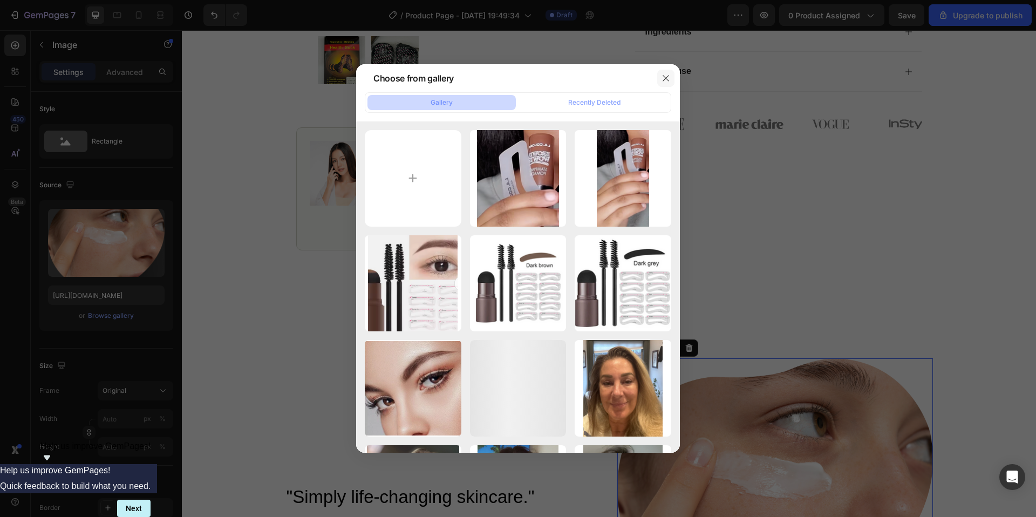
click at [667, 78] on icon "button" at bounding box center [666, 78] width 9 height 9
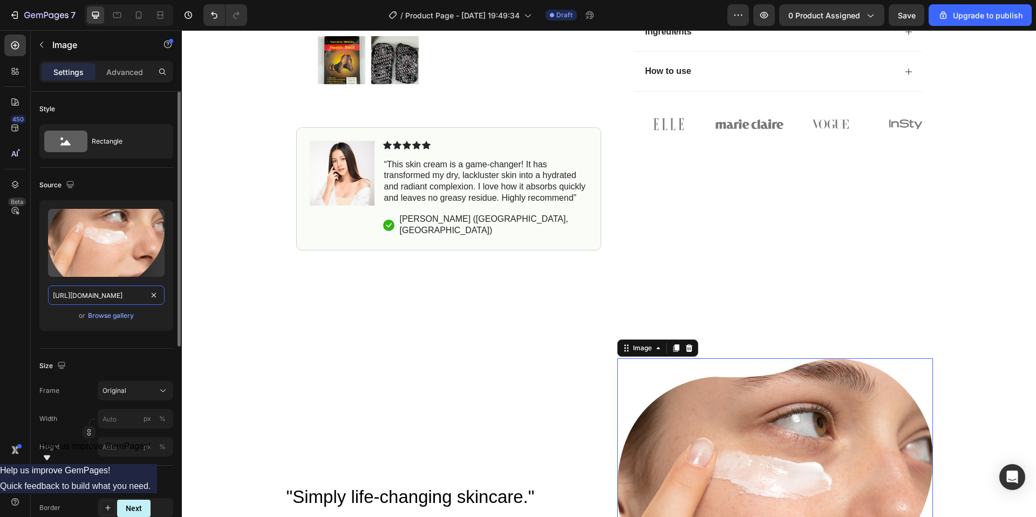
click at [102, 296] on input "[URL][DOMAIN_NAME]" at bounding box center [106, 295] width 117 height 19
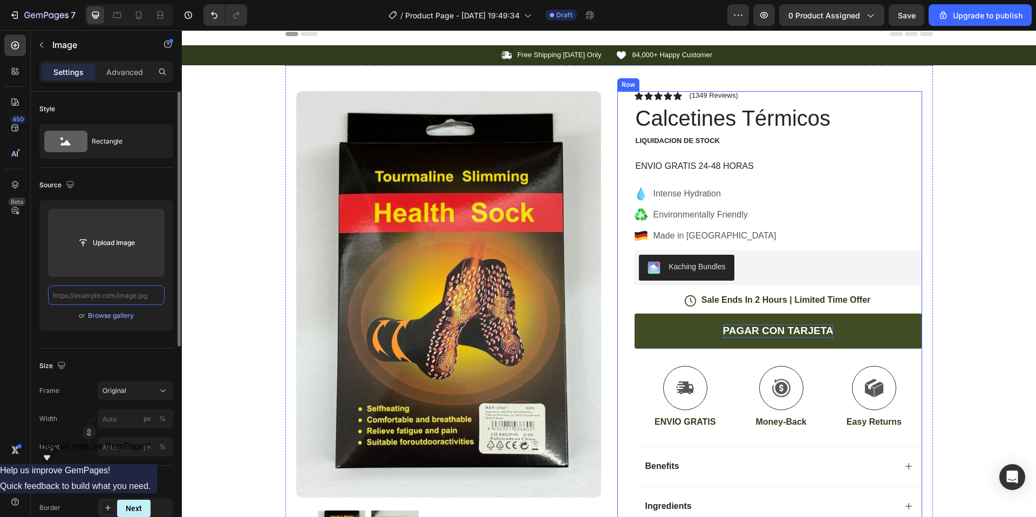
scroll to position [0, 0]
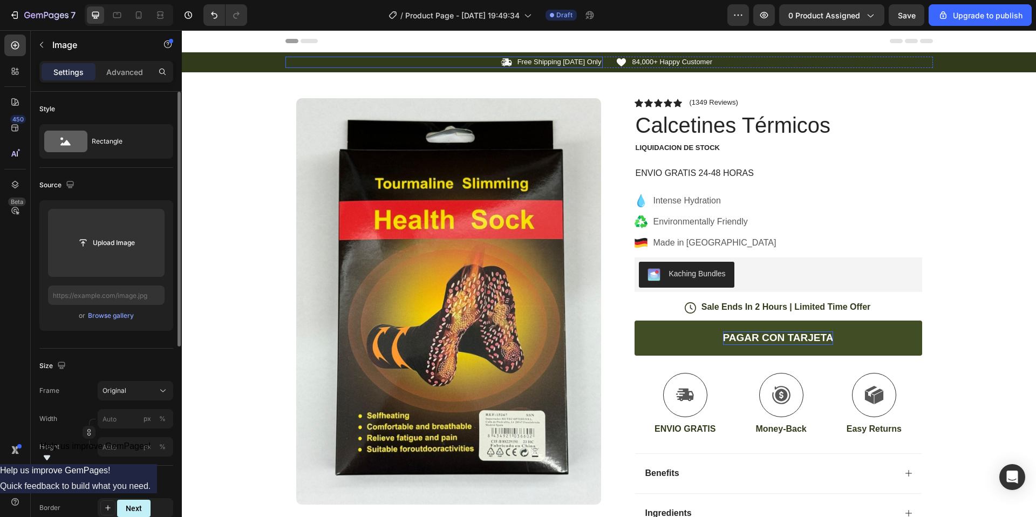
click at [480, 62] on div "Icon Free Shipping [DATE] Only Text Block Row" at bounding box center [444, 62] width 317 height 11
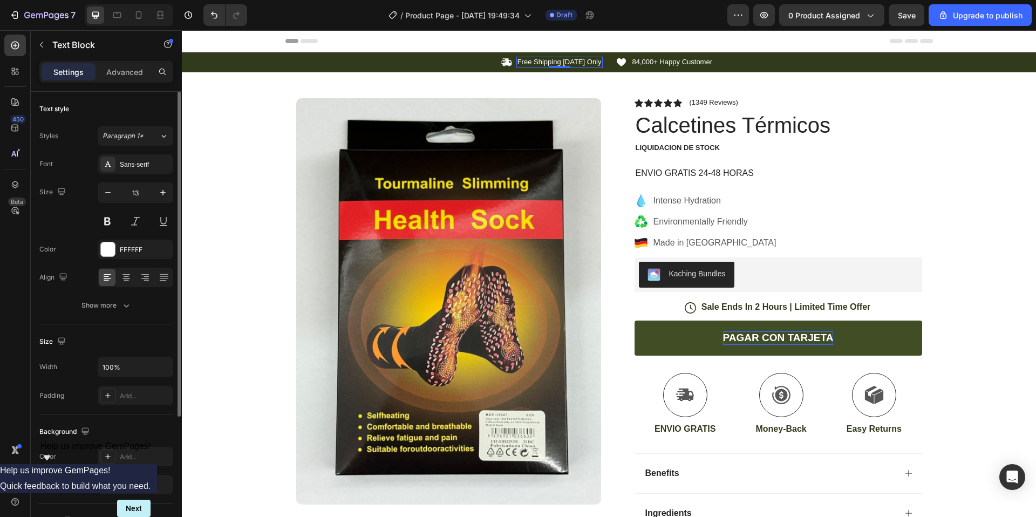
click at [532, 63] on p "Free Shipping [DATE] Only" at bounding box center [560, 62] width 84 height 9
click at [528, 62] on p "Free Shipping [DATE] Only" at bounding box center [560, 62] width 84 height 9
drag, startPoint x: 528, startPoint y: 60, endPoint x: 543, endPoint y: 62, distance: 15.2
click at [543, 62] on p "Free Shipping [DATE] Only" at bounding box center [560, 62] width 84 height 9
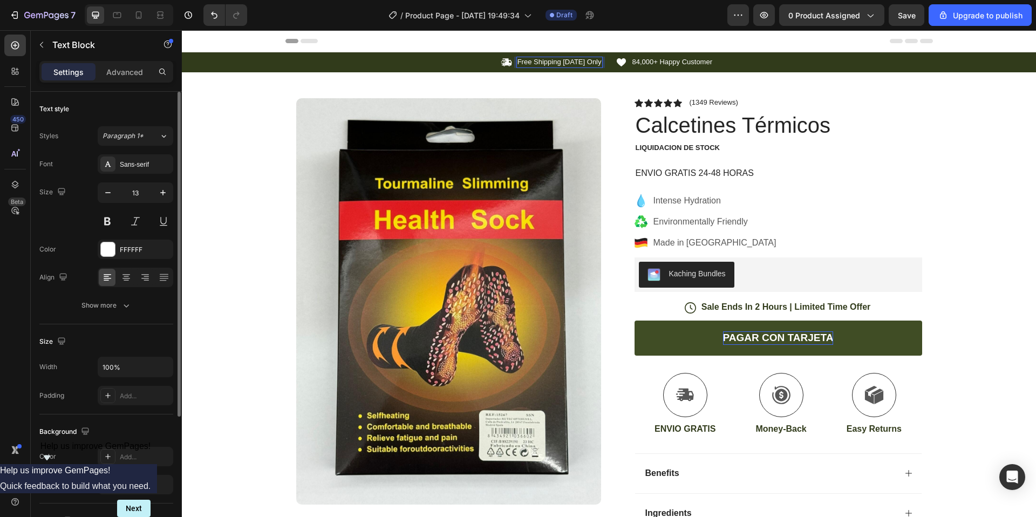
click at [598, 63] on p "Free Shipping [DATE] Only" at bounding box center [560, 62] width 84 height 9
click at [601, 63] on p "Free Shipping [DATE] Only" at bounding box center [560, 62] width 84 height 9
click at [666, 62] on p "84,000+ Happy Customer" at bounding box center [673, 62] width 80 height 9
click at [634, 65] on p "84,000+ Happy Customer" at bounding box center [673, 62] width 80 height 9
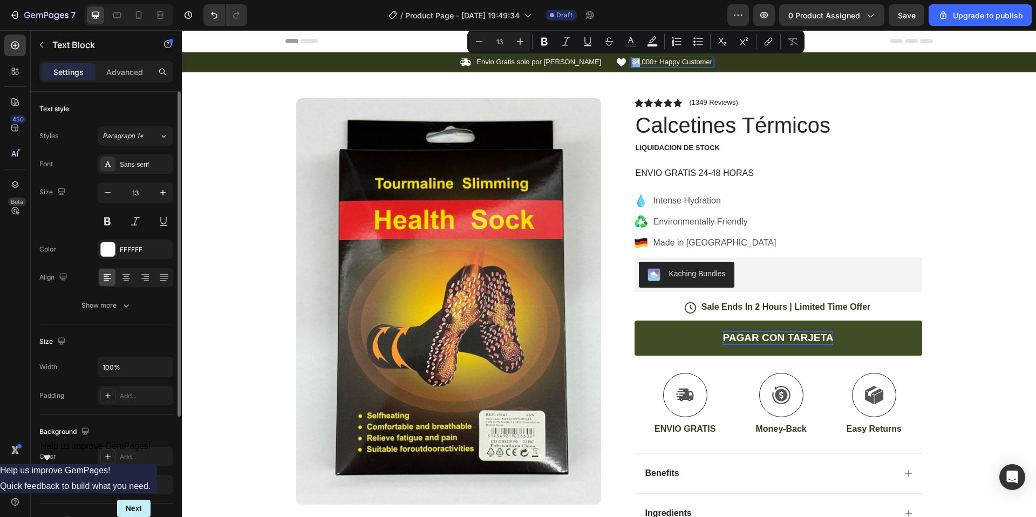
drag, startPoint x: 632, startPoint y: 64, endPoint x: 640, endPoint y: 64, distance: 8.1
click at [640, 64] on div "84,000+ Happy Customer" at bounding box center [673, 62] width 83 height 11
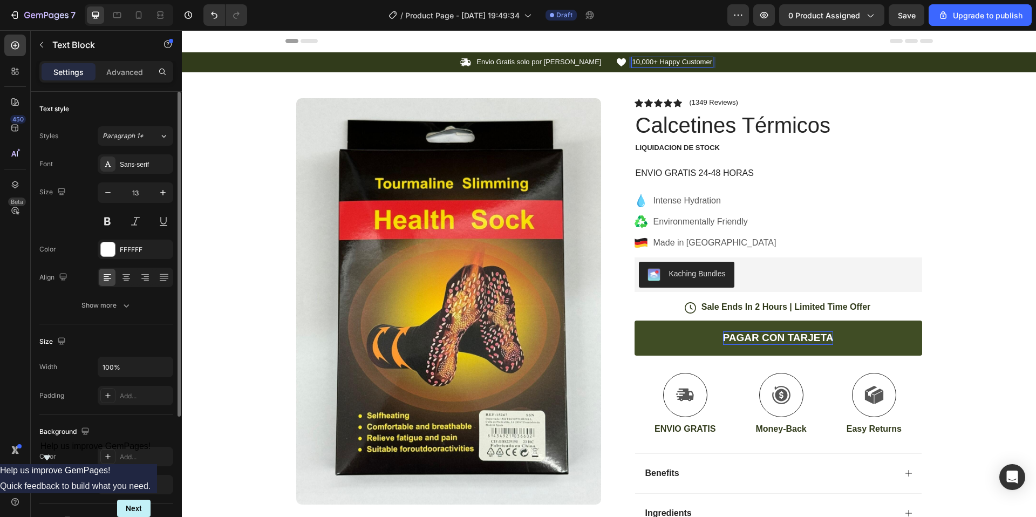
click at [660, 63] on p "10,000+ Happy Customer" at bounding box center [673, 62] width 80 height 9
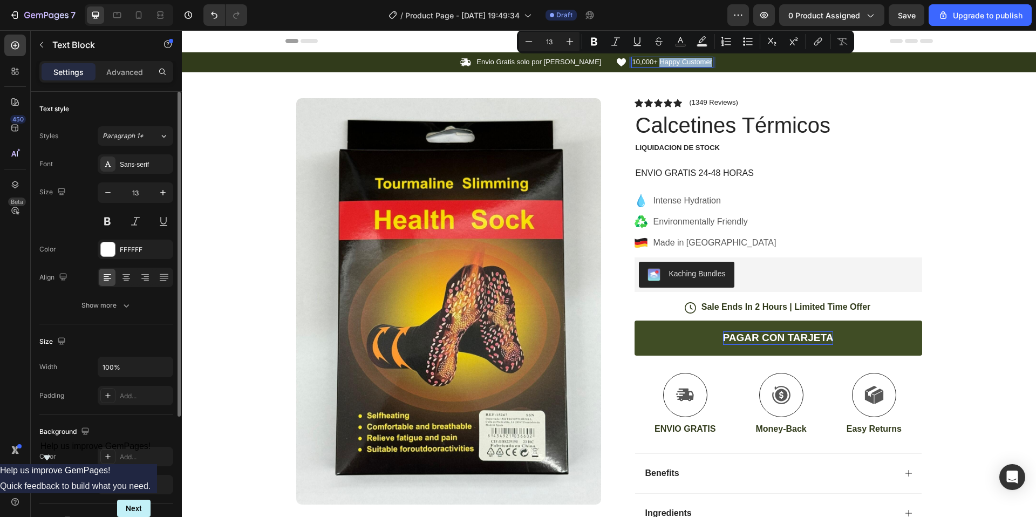
drag, startPoint x: 660, startPoint y: 63, endPoint x: 698, endPoint y: 65, distance: 38.4
click at [698, 65] on p "10,000+ Happy Customer" at bounding box center [673, 62] width 80 height 9
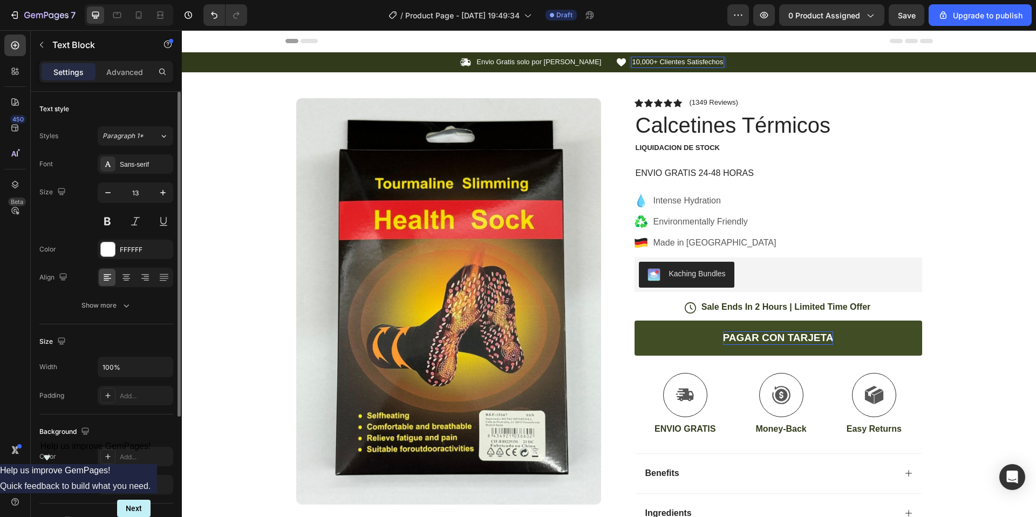
click at [634, 65] on p "10,000+ Clientes Satisfechos" at bounding box center [678, 62] width 91 height 9
click at [663, 62] on p "+10,000+ Clientes Satisfechos" at bounding box center [680, 62] width 95 height 9
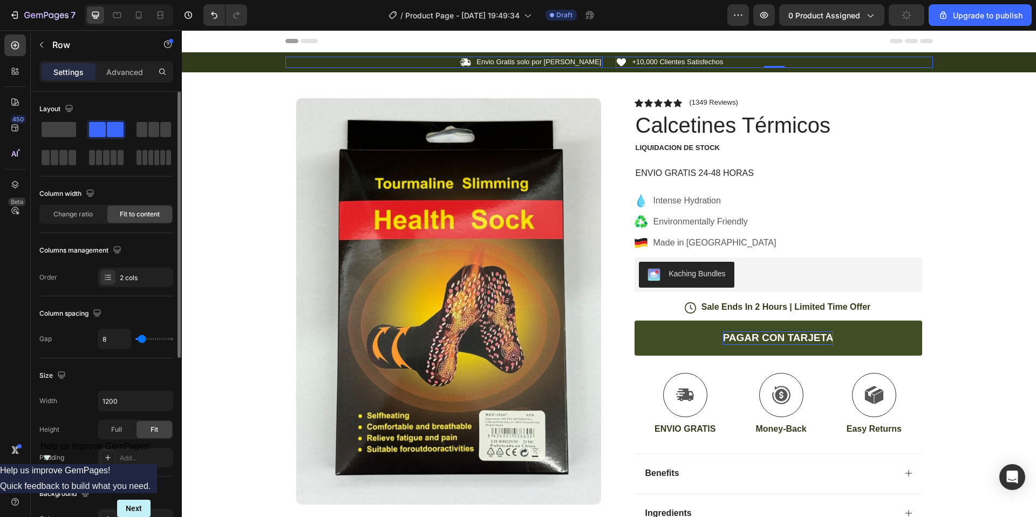
click at [463, 65] on div "Icon Envio Gratis solo por Hoy Text Block Row" at bounding box center [444, 62] width 317 height 11
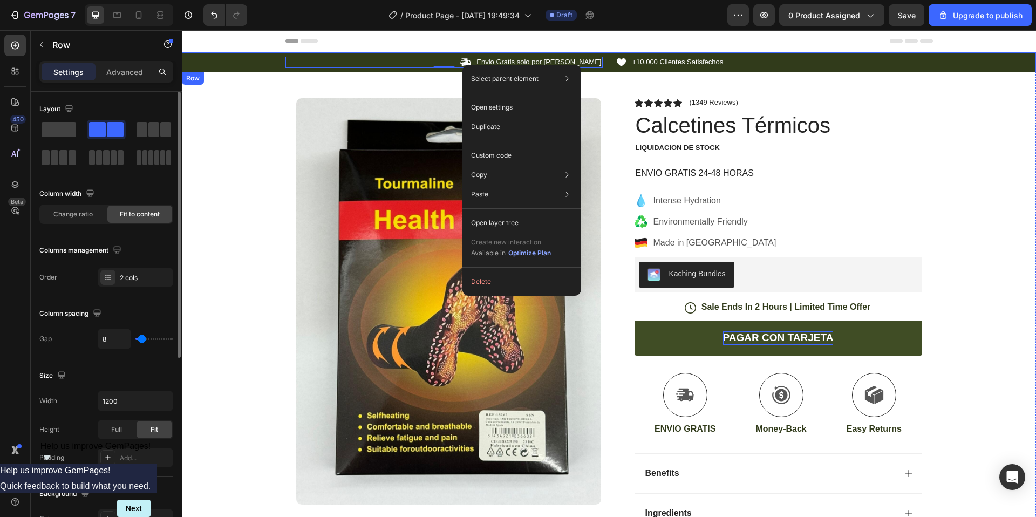
click at [228, 58] on div "Icon Envio Gratis solo por Hoy Text Block Row 0 Icon +10,000 Clientes Satisfech…" at bounding box center [609, 62] width 854 height 11
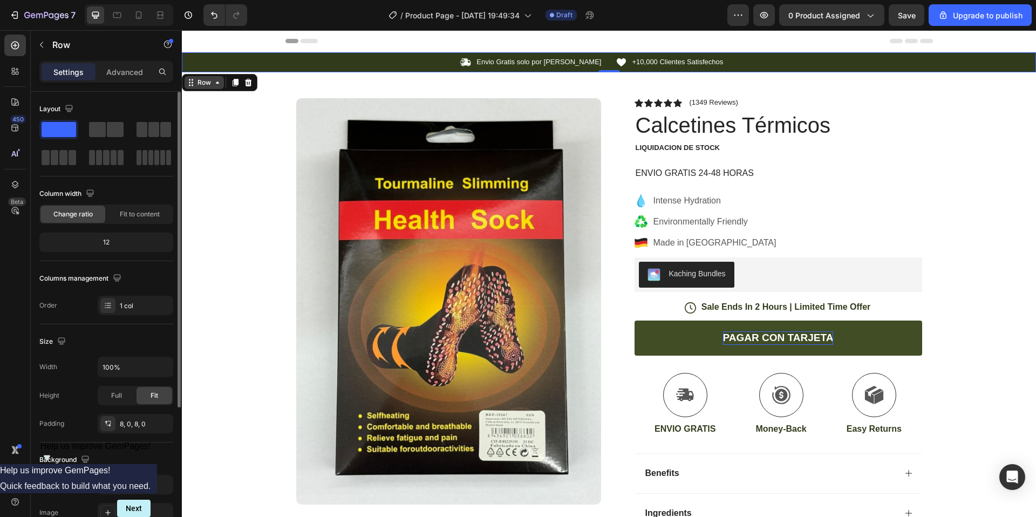
click at [194, 86] on icon at bounding box center [191, 82] width 9 height 9
click at [253, 64] on div "Icon Envio Gratis solo por Hoy Text Block Row Icon +10,000 Clientes Satisfechos…" at bounding box center [609, 62] width 854 height 11
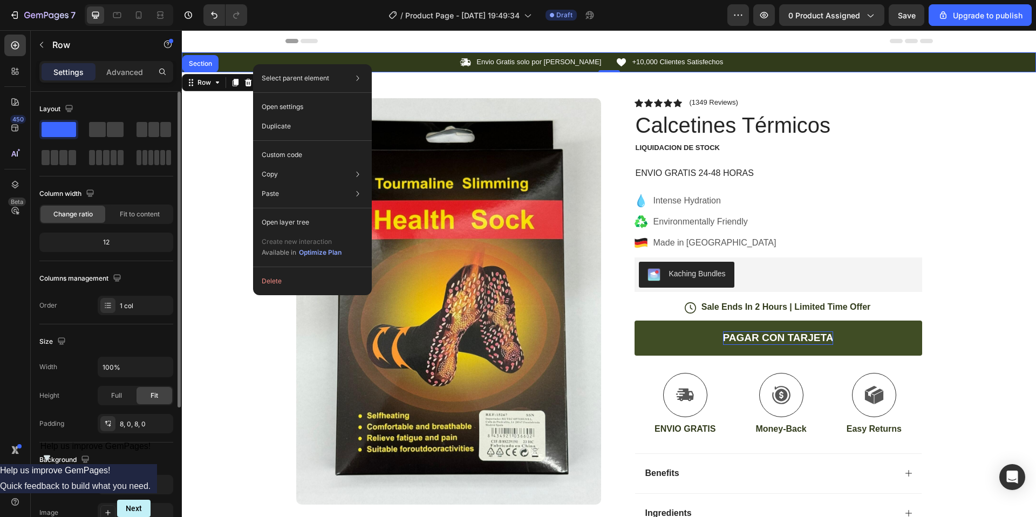
click at [242, 62] on div "Icon Envio Gratis solo por Hoy Text Block Row Icon +10,000 Clientes Satisfechos…" at bounding box center [609, 62] width 854 height 11
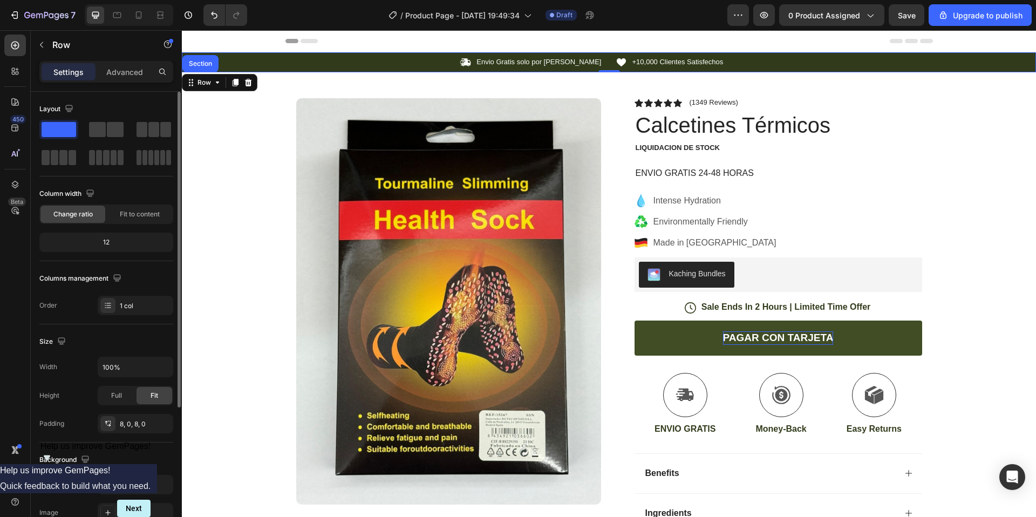
click at [242, 62] on div "Icon Envio Gratis solo por Hoy Text Block Row Icon +10,000 Clientes Satisfechos…" at bounding box center [609, 62] width 854 height 11
click at [56, 129] on span at bounding box center [59, 129] width 35 height 15
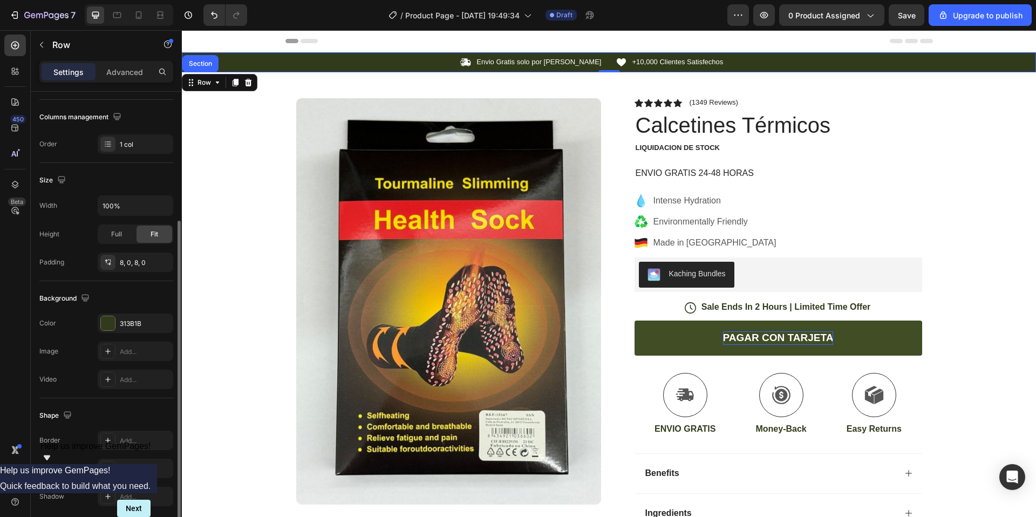
scroll to position [173, 0]
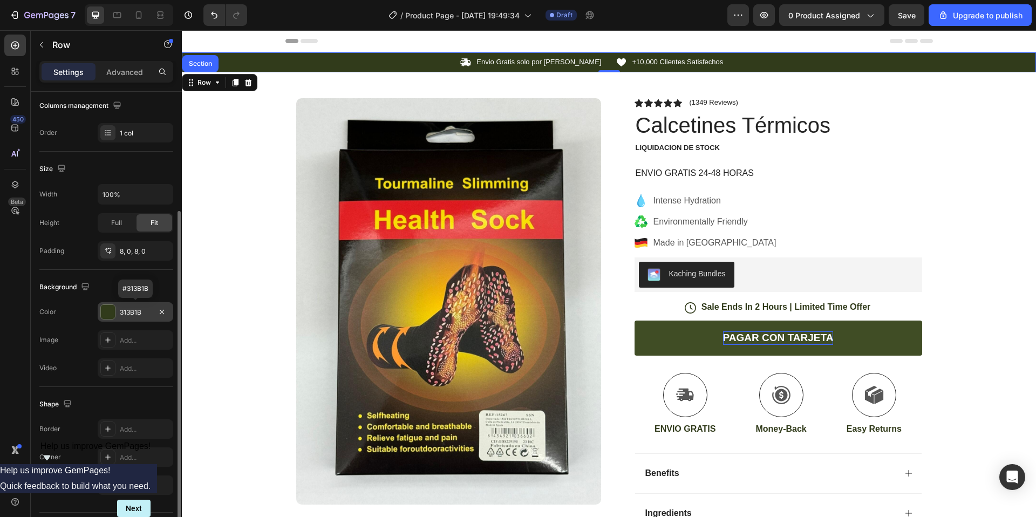
click at [109, 310] on div at bounding box center [108, 312] width 14 height 14
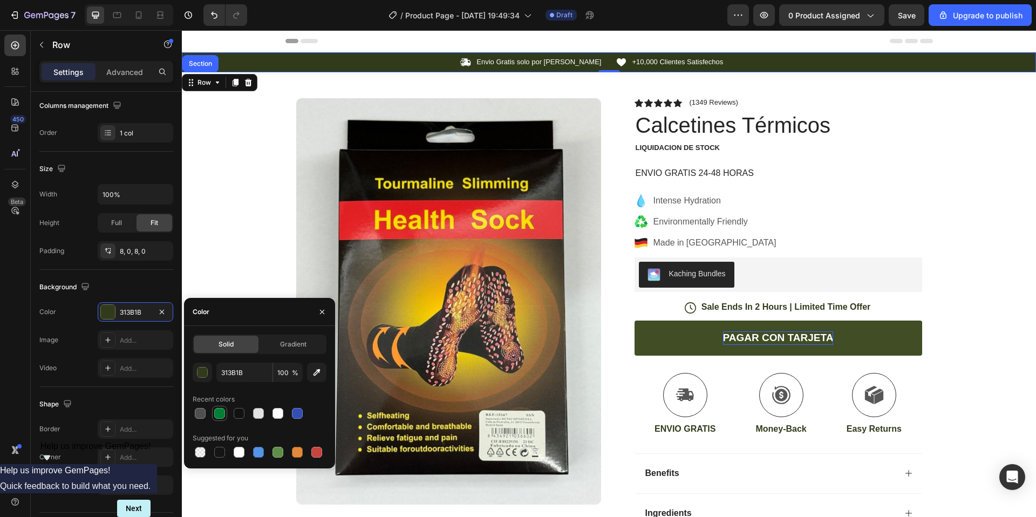
click at [219, 415] on div at bounding box center [219, 413] width 11 height 11
type input "008037"
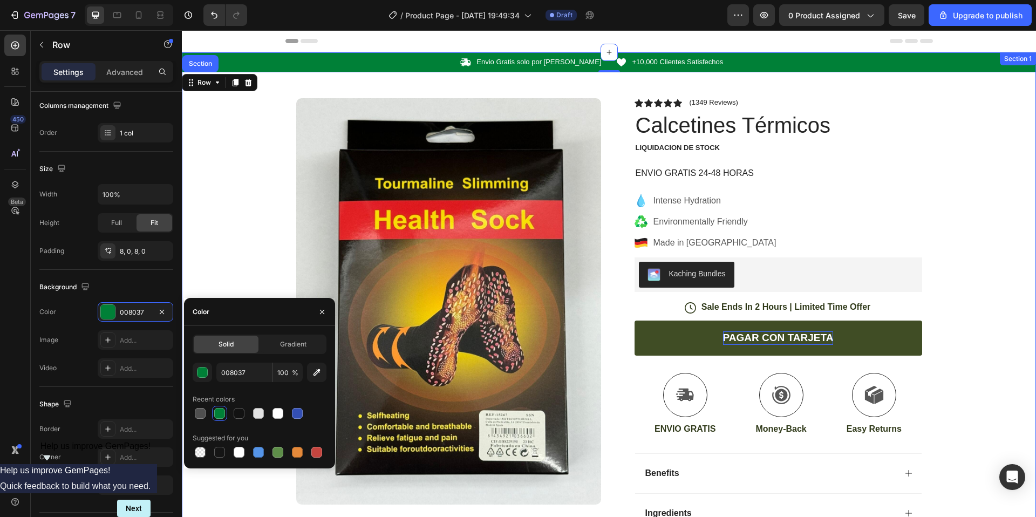
click at [234, 215] on div "Icon Envio Gratis solo por Hoy Text Block Row Icon +10,000 Clientes Satisfechos…" at bounding box center [609, 392] width 854 height 680
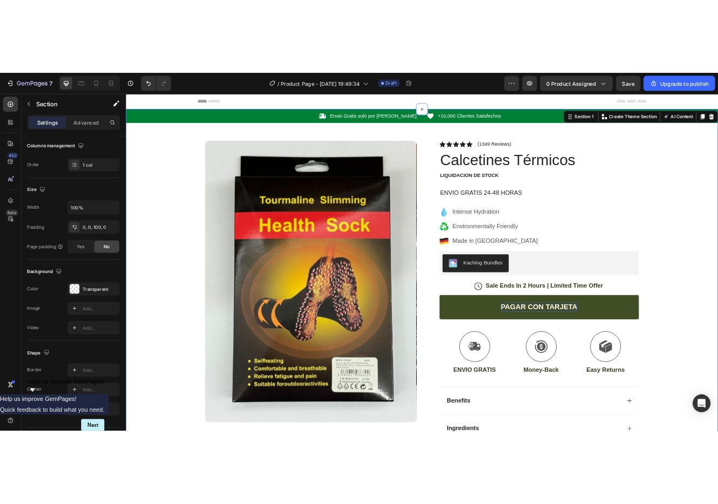
scroll to position [0, 0]
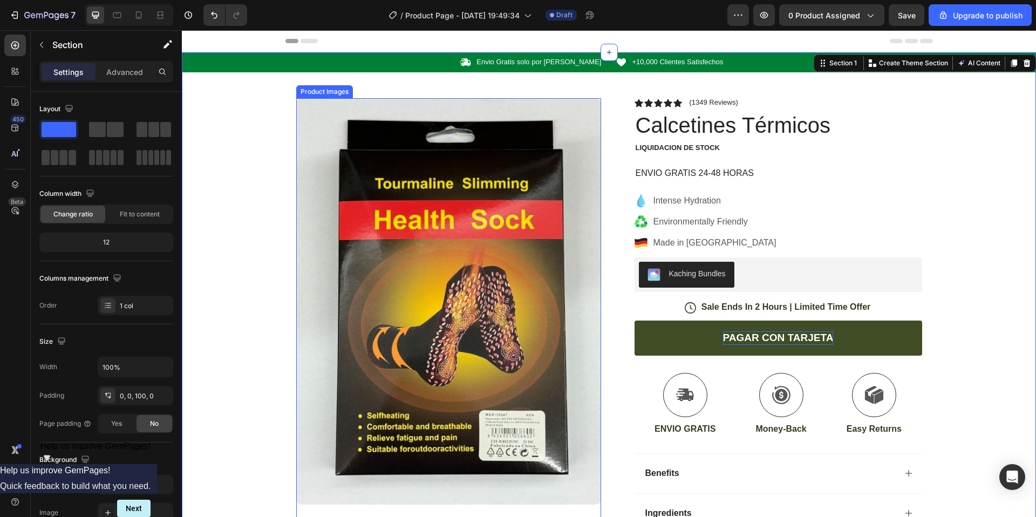
click at [341, 204] on img at bounding box center [448, 301] width 305 height 406
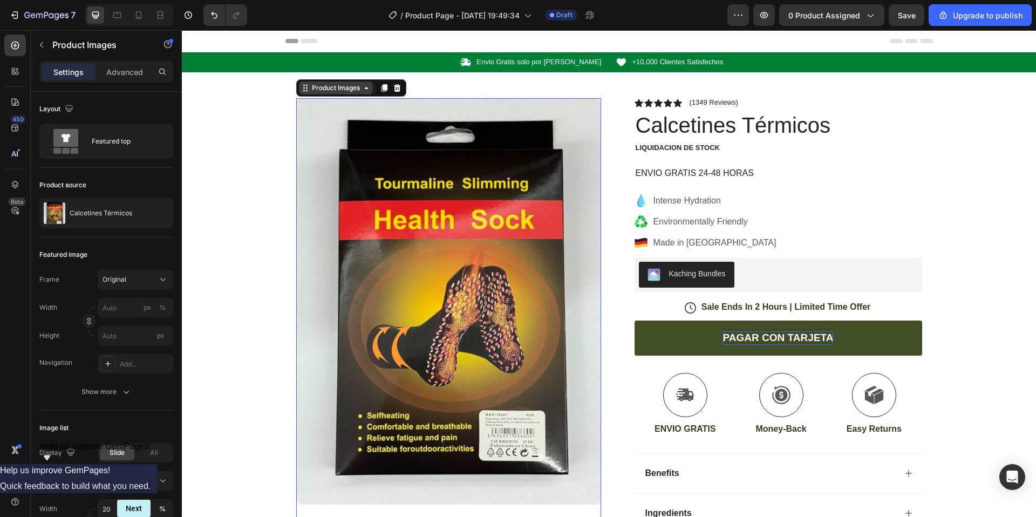
click at [350, 93] on div "Product Images" at bounding box center [336, 88] width 74 height 13
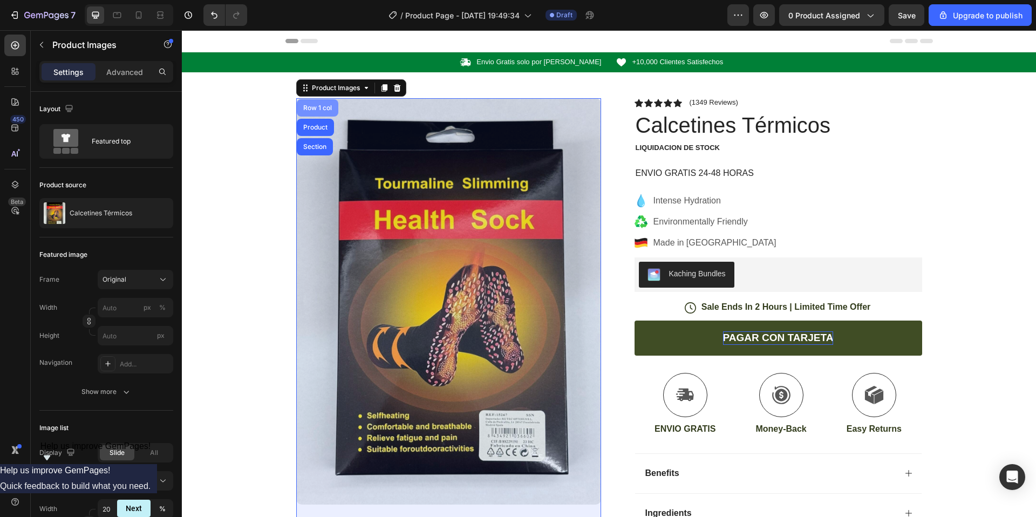
click at [314, 108] on div "Row 1 col" at bounding box center [317, 108] width 33 height 6
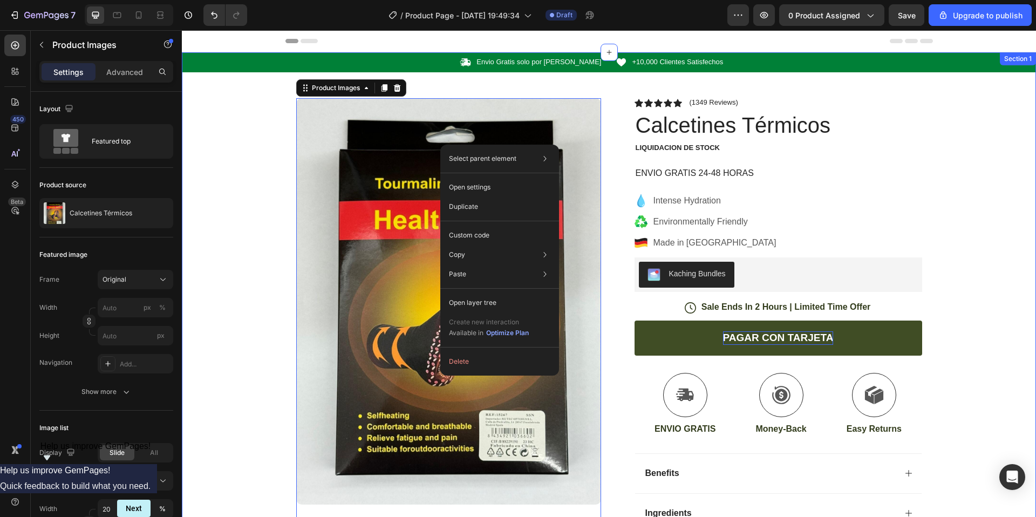
click at [262, 178] on div "Icon Envio Gratis solo por Hoy Text Block Row Icon +10,000 Clientes Satisfechos…" at bounding box center [609, 392] width 854 height 680
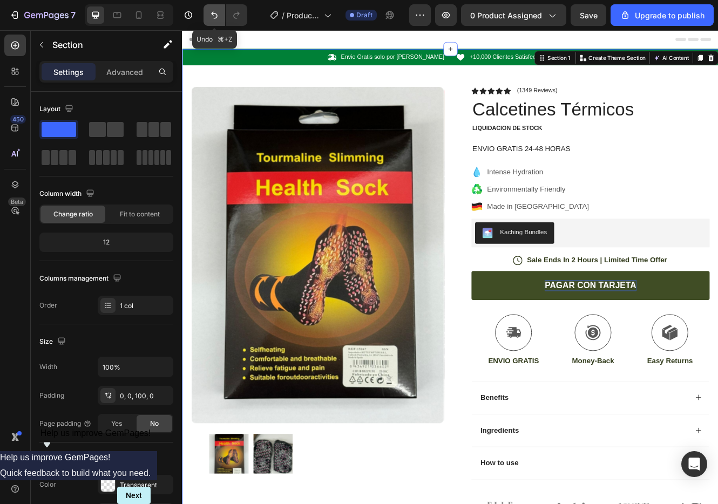
click at [213, 12] on icon "Undo/Redo" at bounding box center [214, 15] width 6 height 7
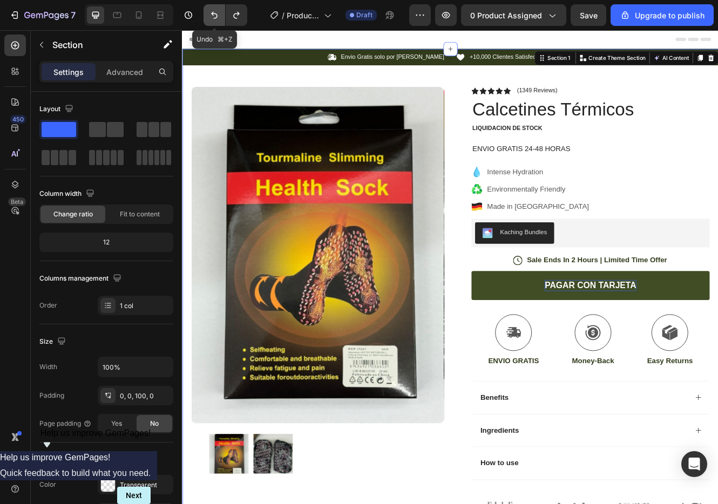
click at [213, 10] on icon "Undo/Redo" at bounding box center [214, 15] width 11 height 11
click at [214, 10] on icon "Undo/Redo" at bounding box center [214, 15] width 11 height 11
